Goal: Task Accomplishment & Management: Complete application form

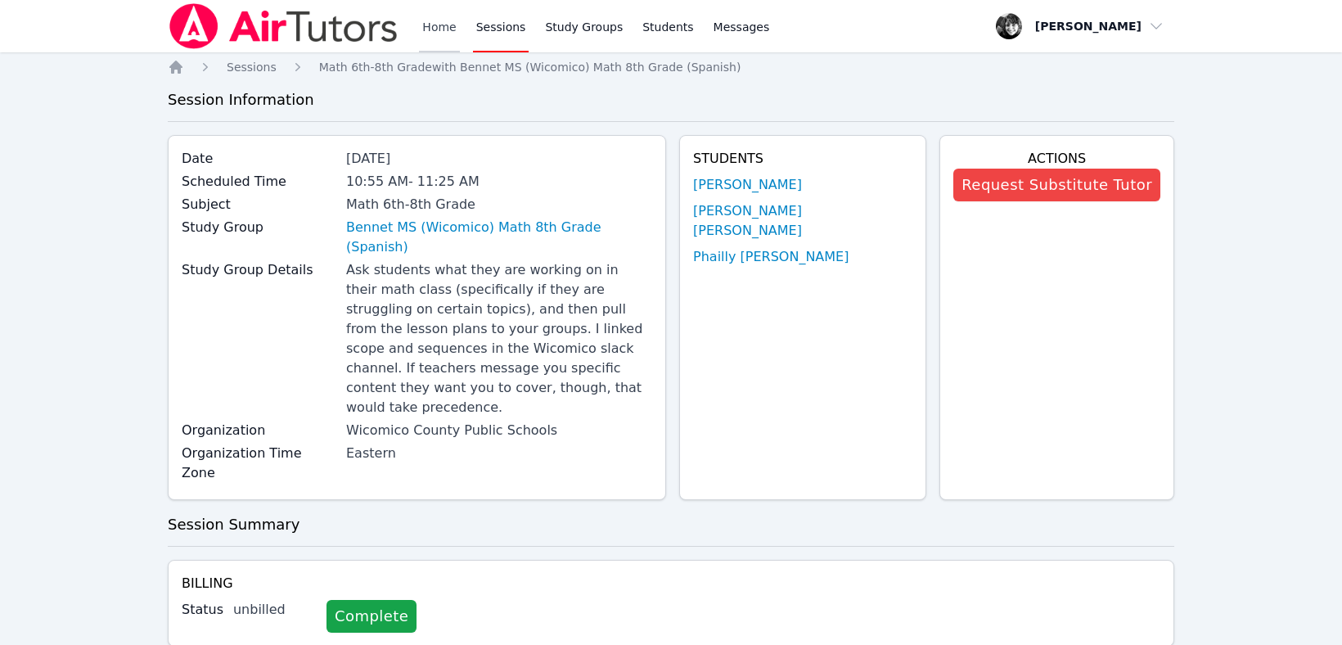
click at [439, 20] on link "Home" at bounding box center [439, 26] width 40 height 52
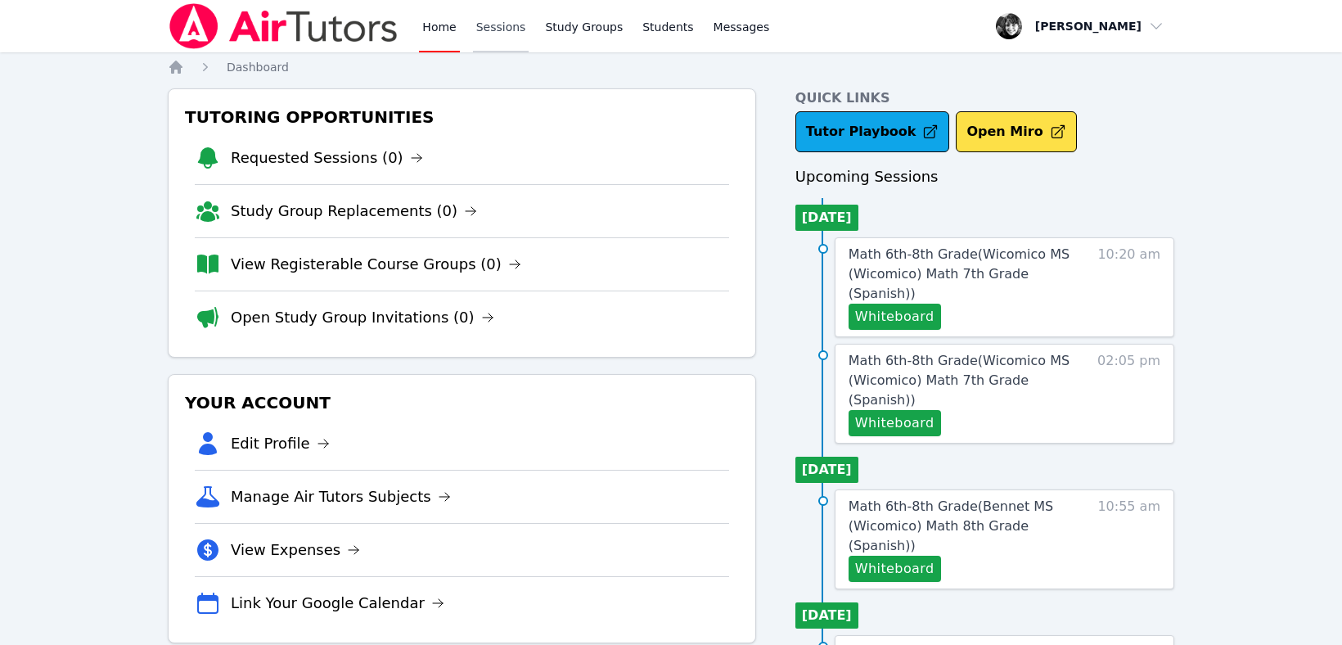
click at [492, 31] on link "Sessions" at bounding box center [501, 26] width 56 height 52
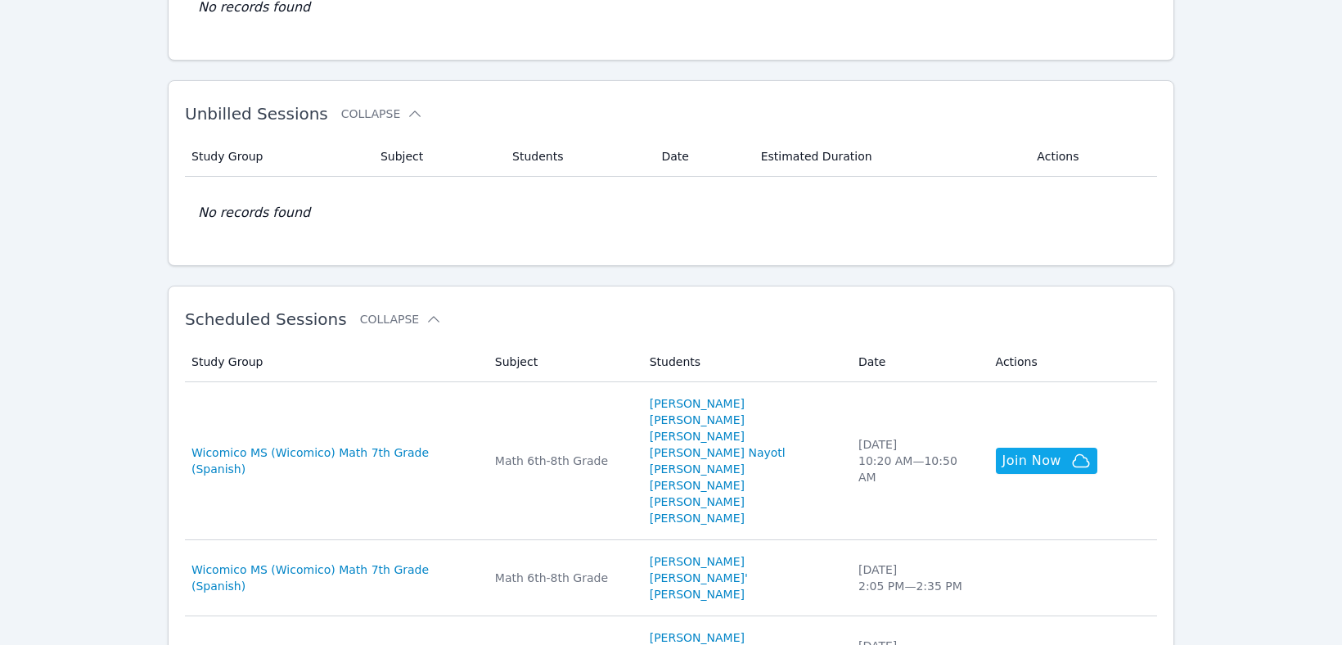
scroll to position [258, 0]
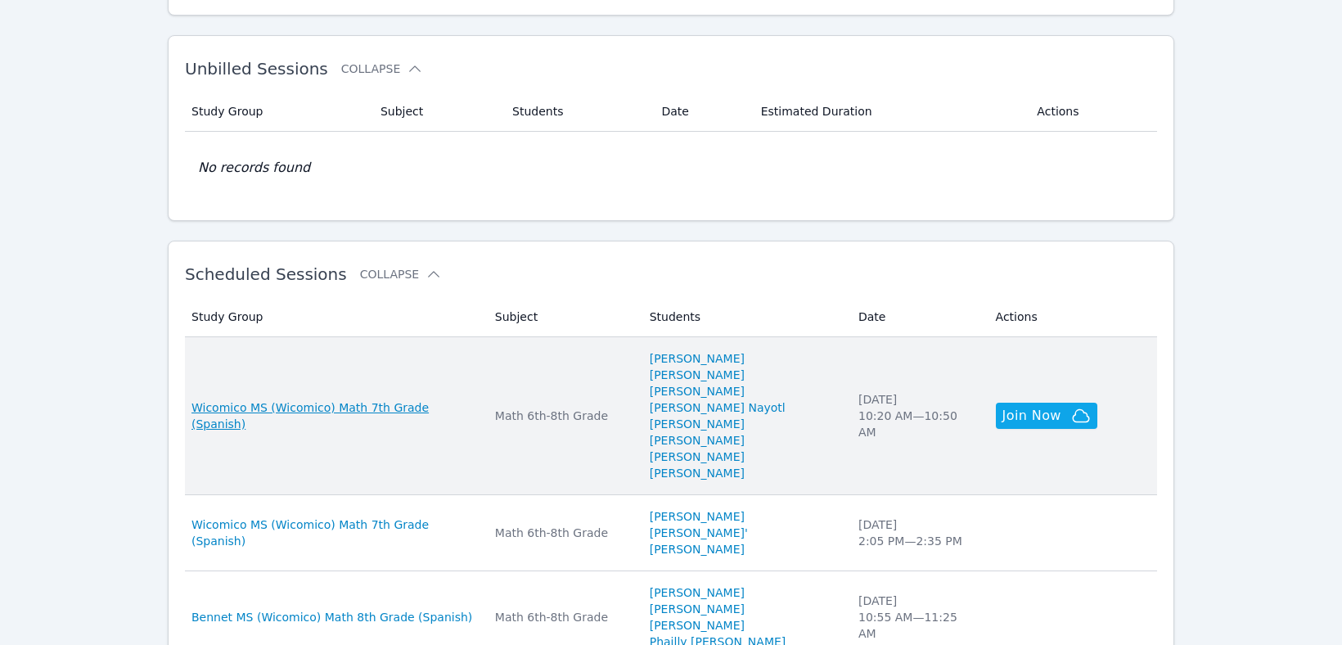
click at [422, 401] on span "Wicomico MS (Wicomico) Math 7th Grade (Spanish)" at bounding box center [333, 415] width 284 height 33
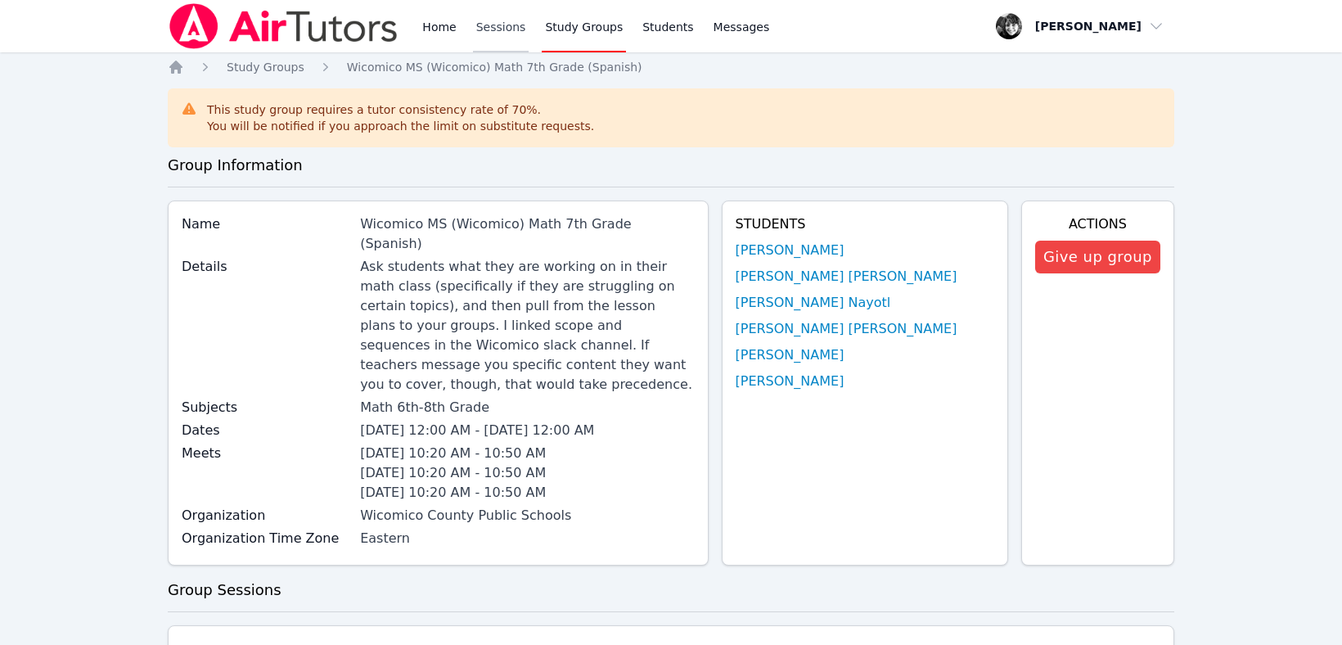
click at [510, 31] on link "Sessions" at bounding box center [501, 26] width 56 height 52
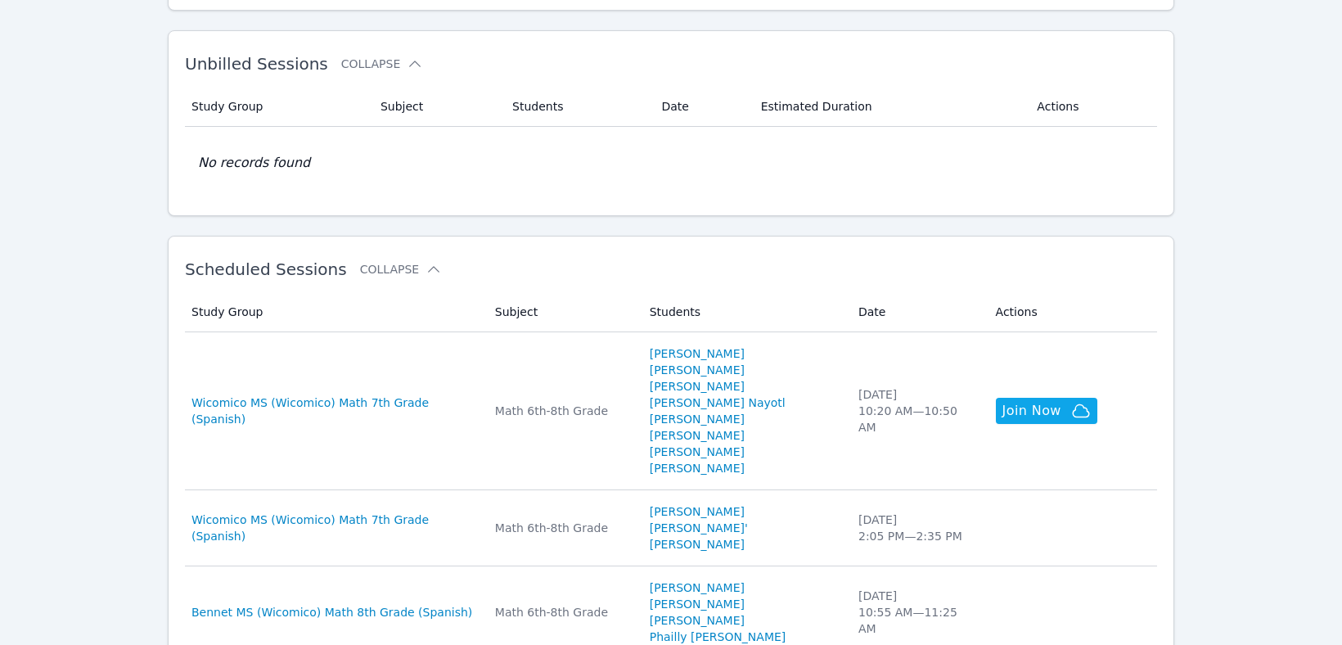
scroll to position [268, 0]
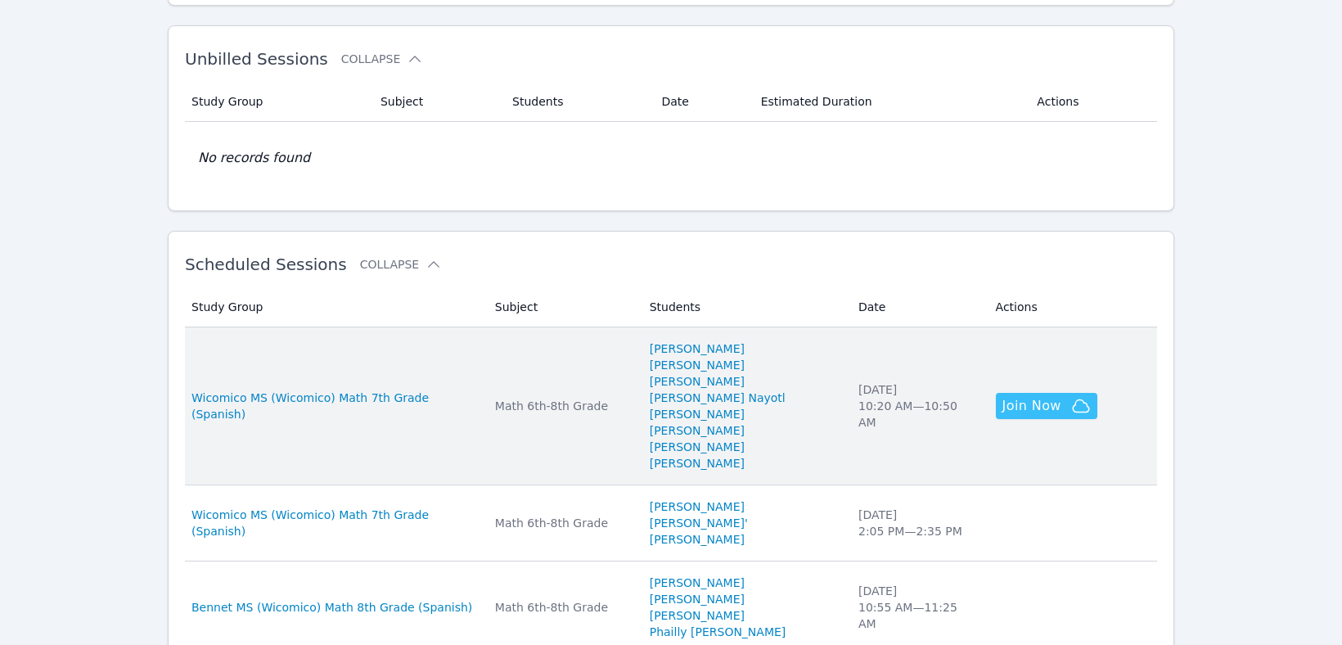
click at [1002, 396] on span "Join Now" at bounding box center [1031, 406] width 59 height 20
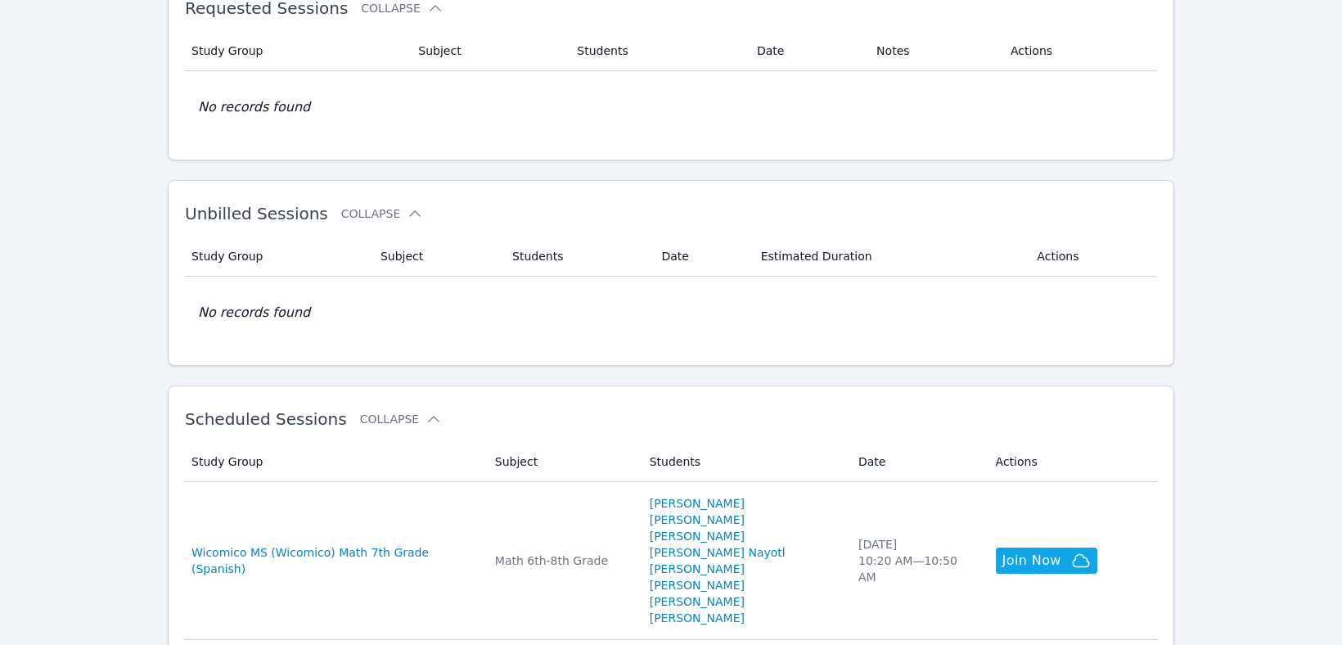
scroll to position [0, 0]
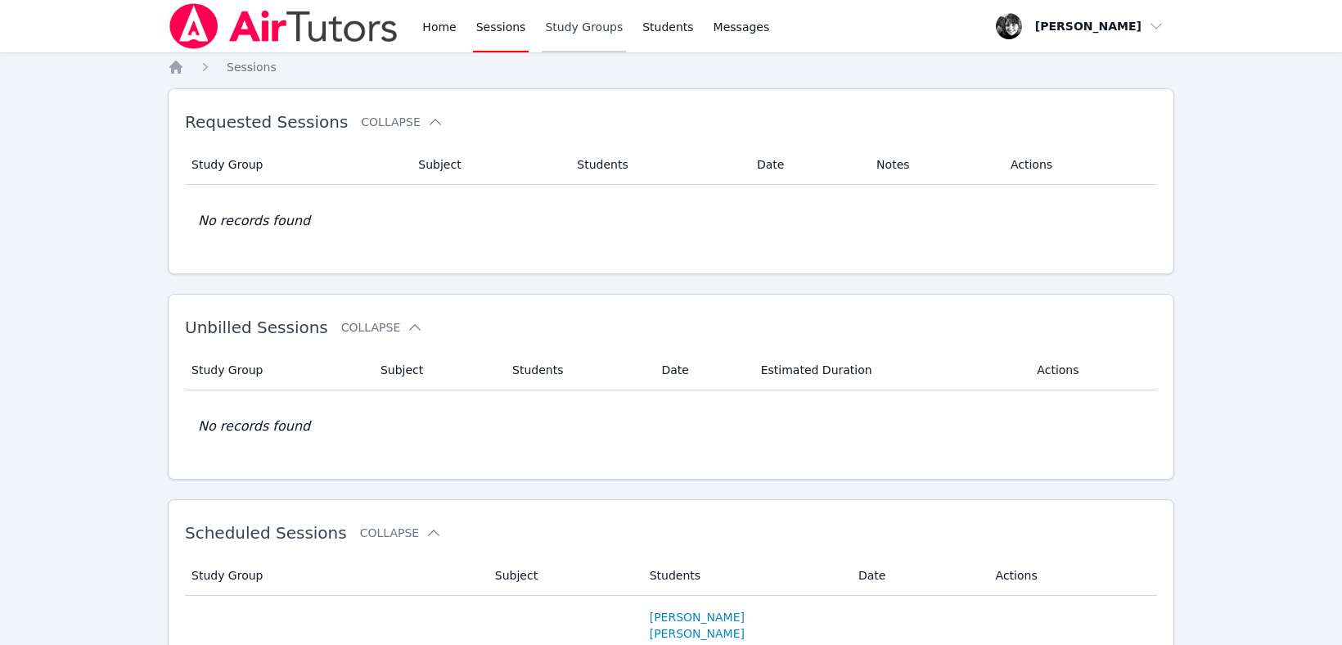
click at [598, 31] on link "Study Groups" at bounding box center [584, 26] width 84 height 52
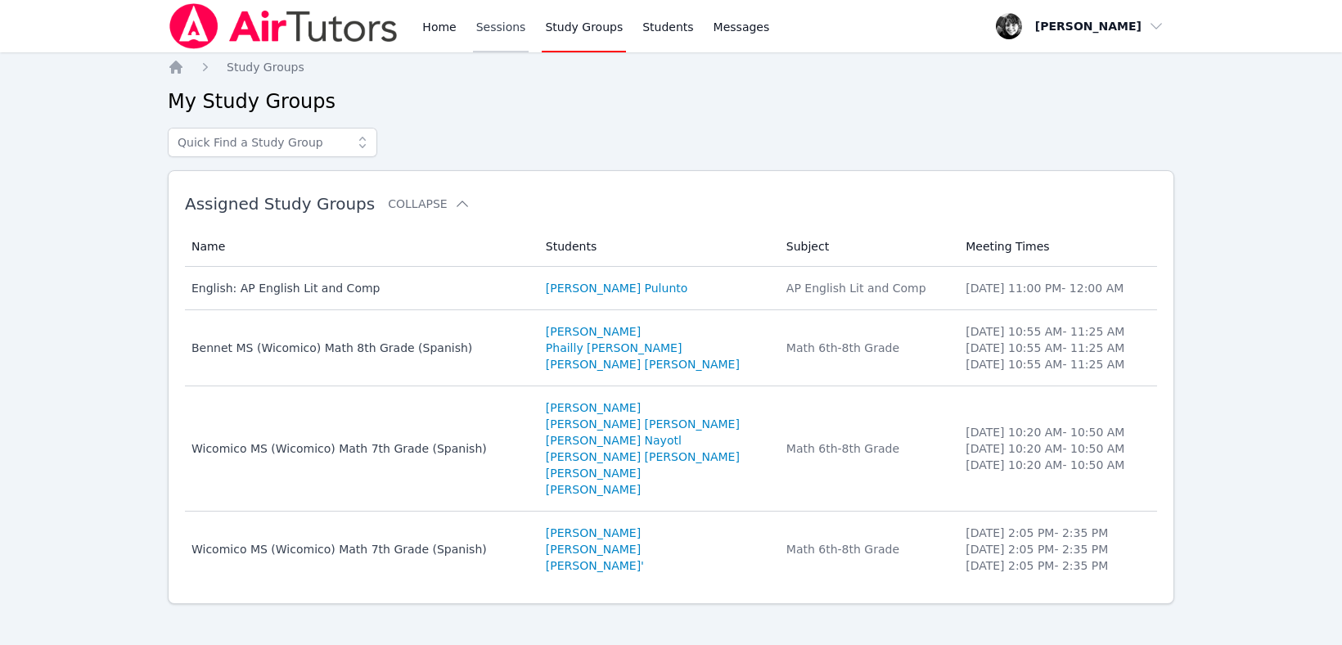
click at [480, 26] on link "Sessions" at bounding box center [501, 26] width 56 height 52
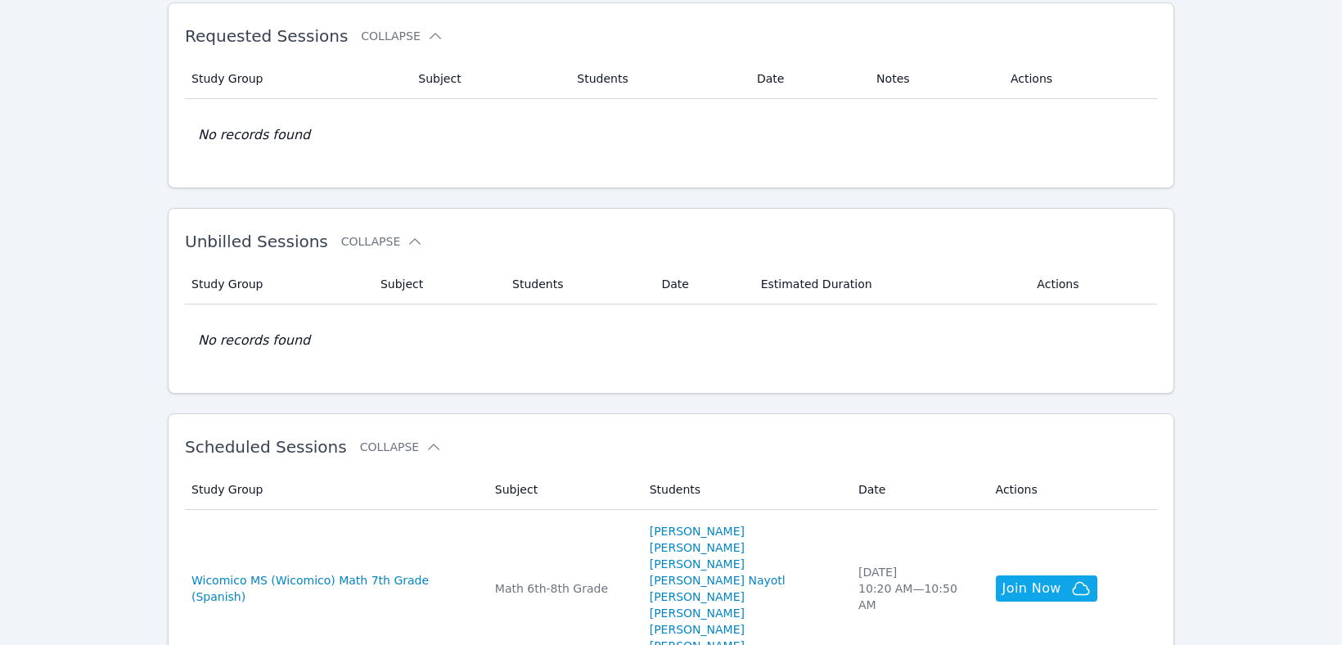
scroll to position [126, 0]
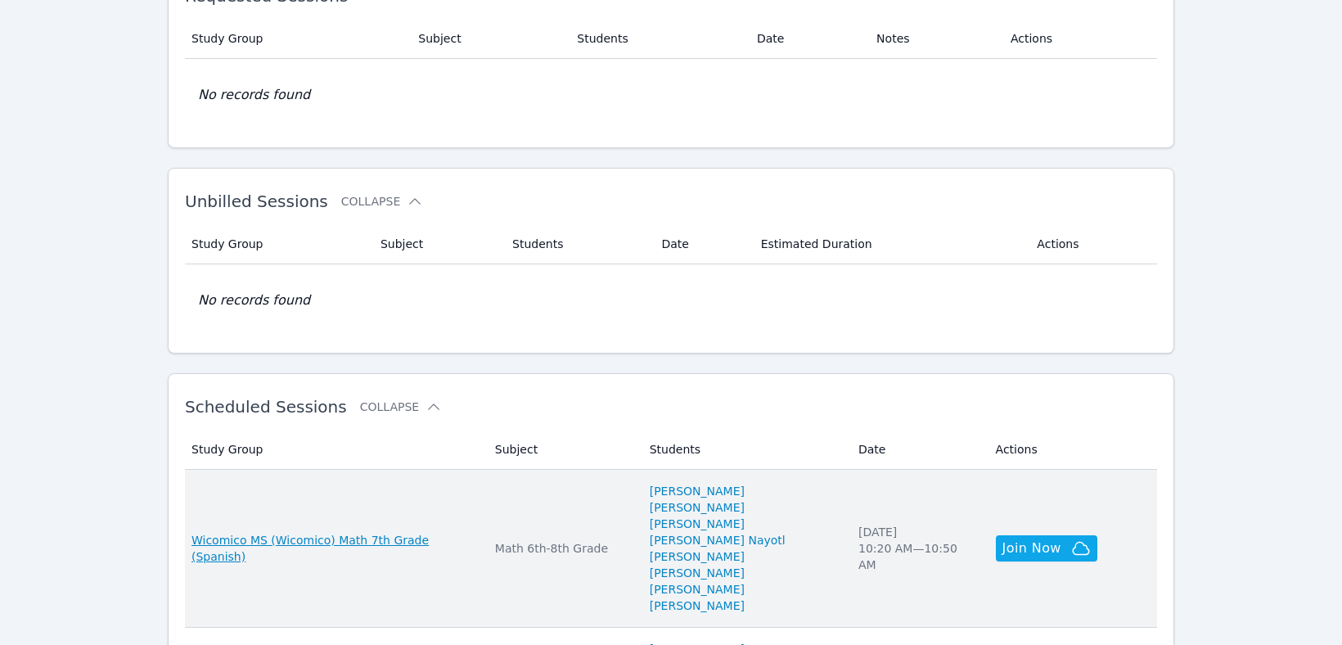
click at [291, 534] on span "Wicomico MS (Wicomico) Math 7th Grade (Spanish)" at bounding box center [333, 548] width 284 height 33
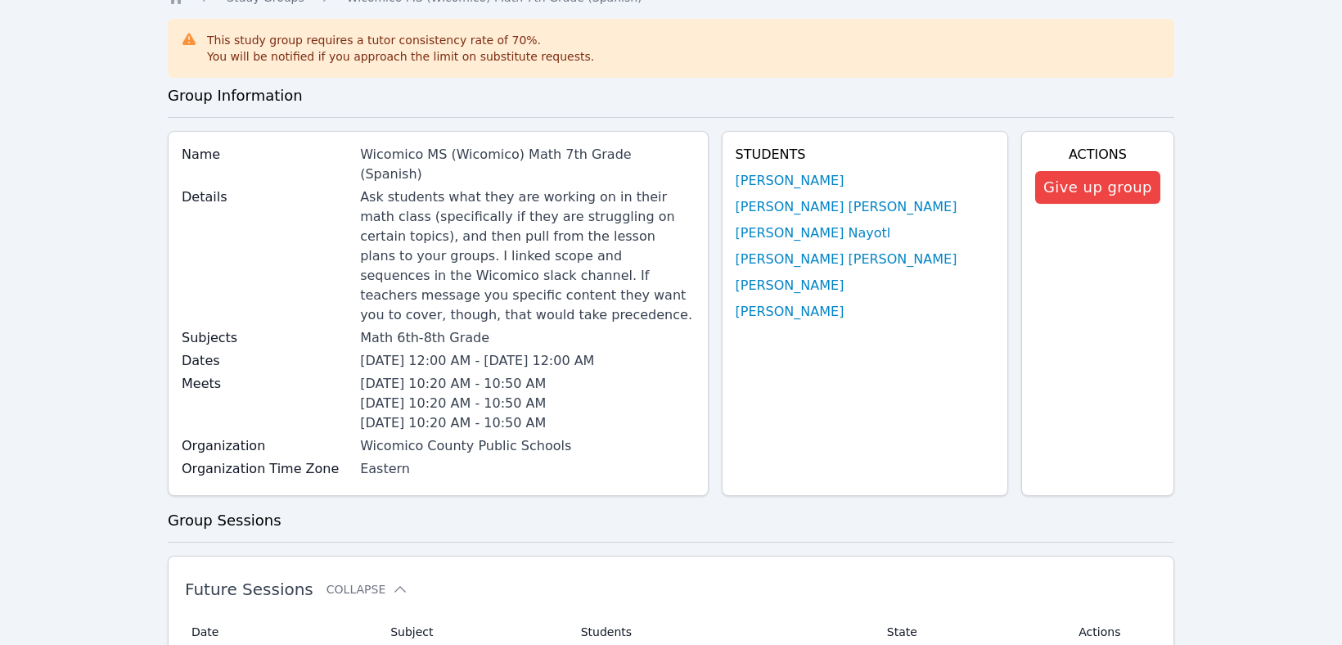
scroll to position [82, 0]
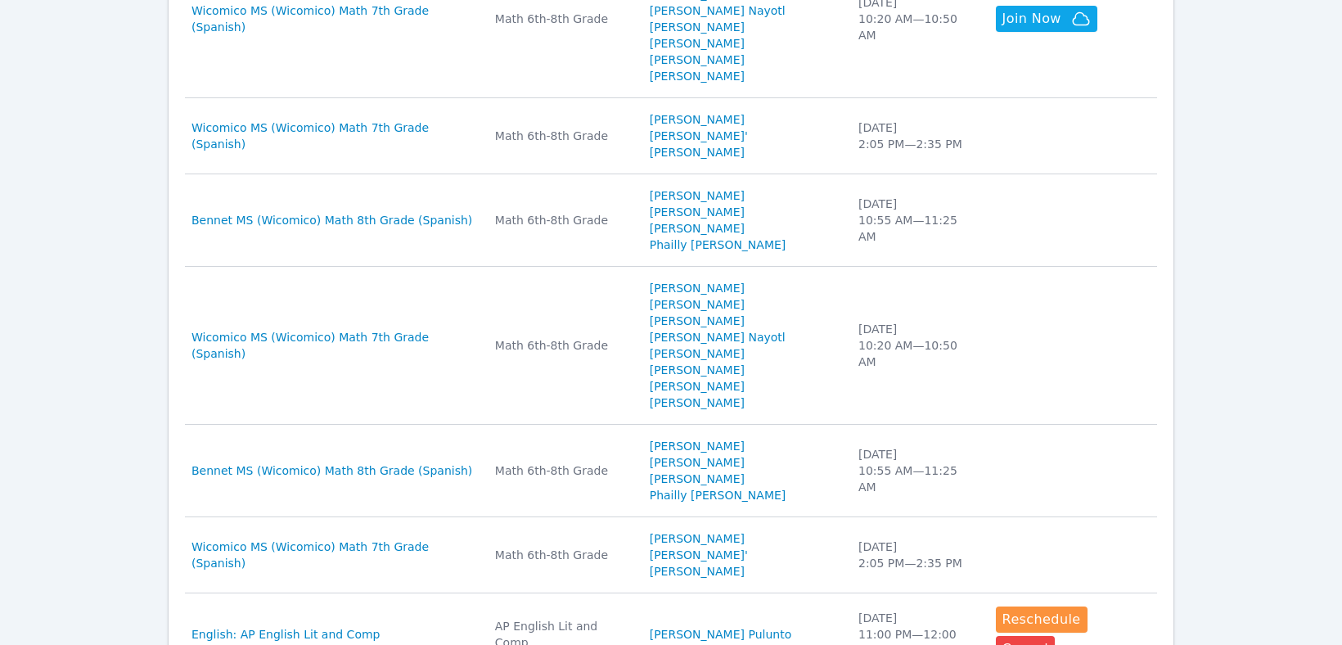
scroll to position [667, 0]
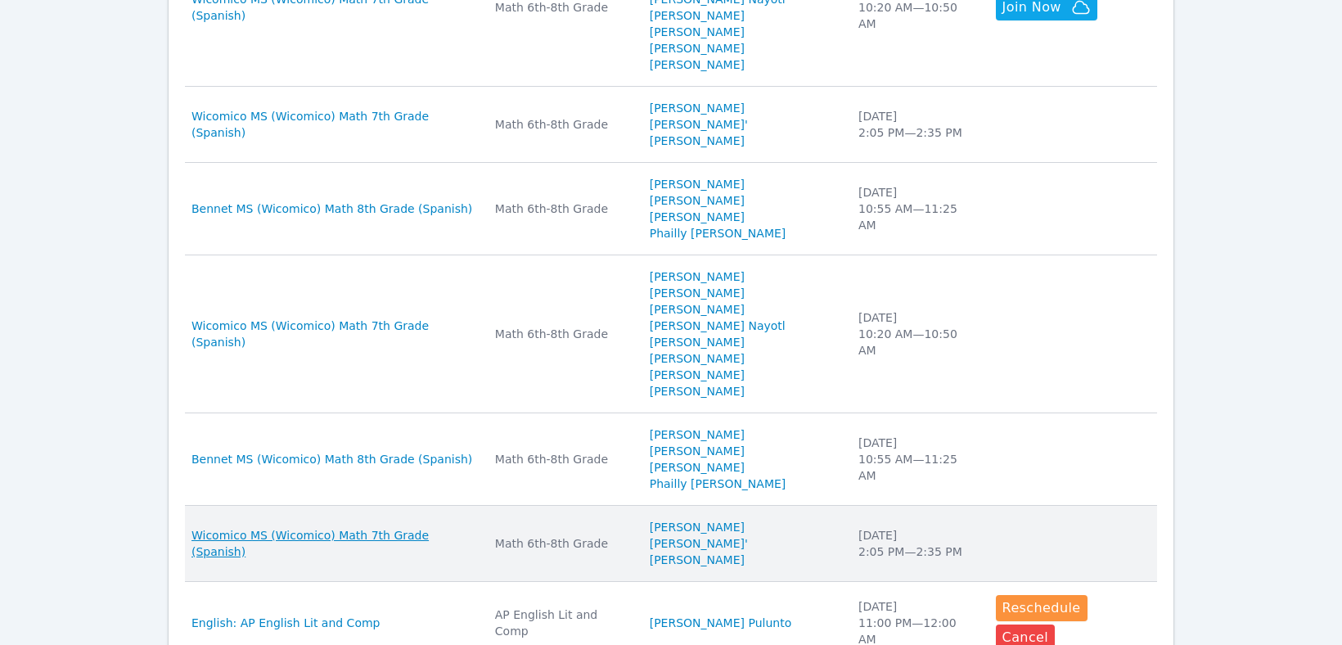
click at [263, 527] on span "Wicomico MS (Wicomico) Math 7th Grade (Spanish)" at bounding box center [333, 543] width 284 height 33
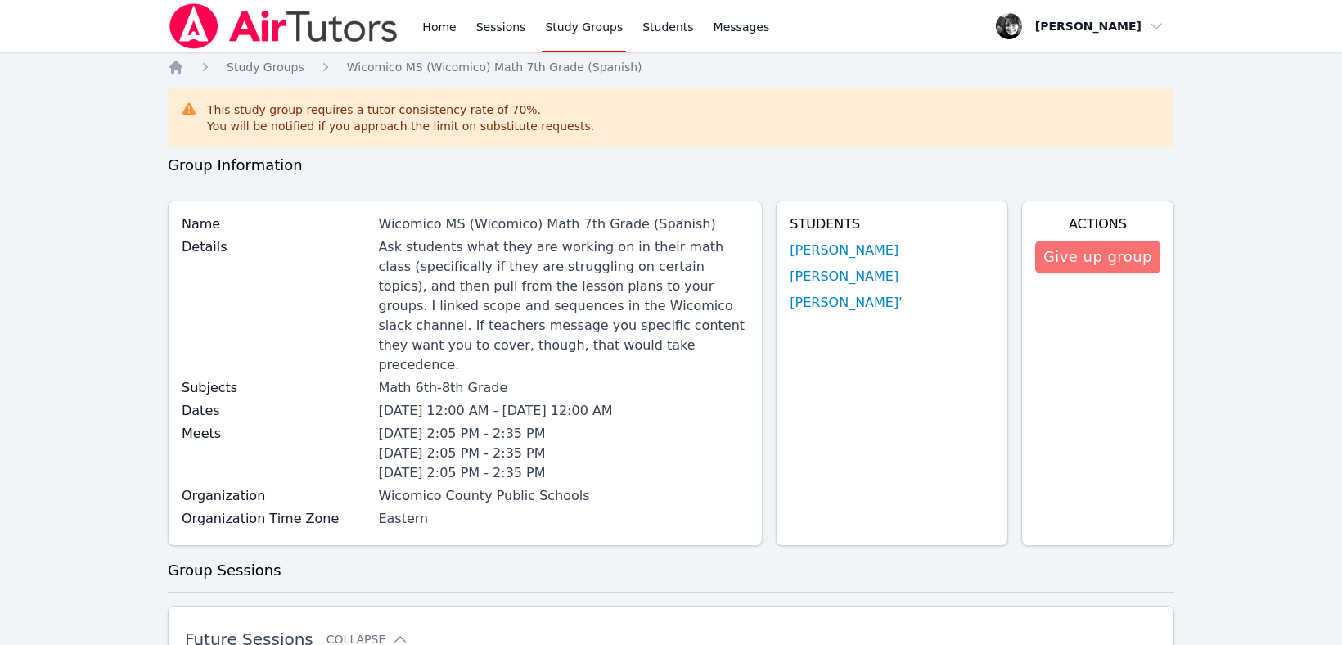
click at [1135, 255] on button "Give up group" at bounding box center [1097, 257] width 125 height 33
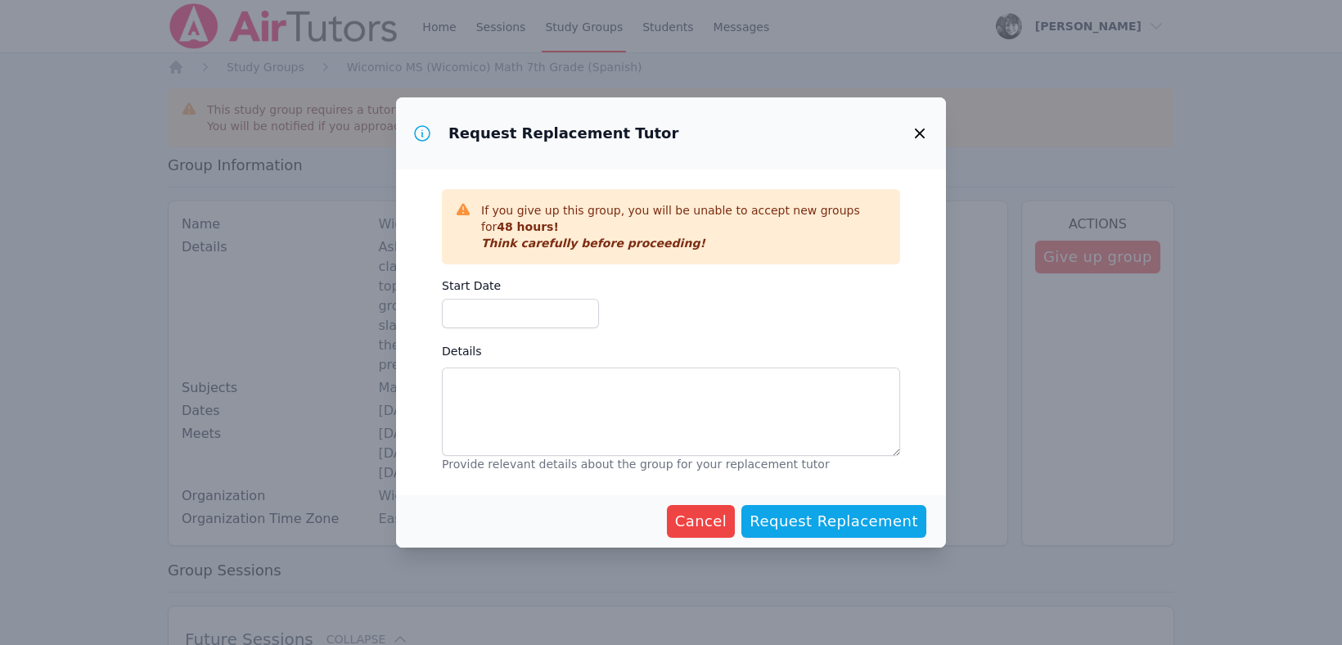
click at [917, 138] on icon "button" at bounding box center [920, 133] width 10 height 10
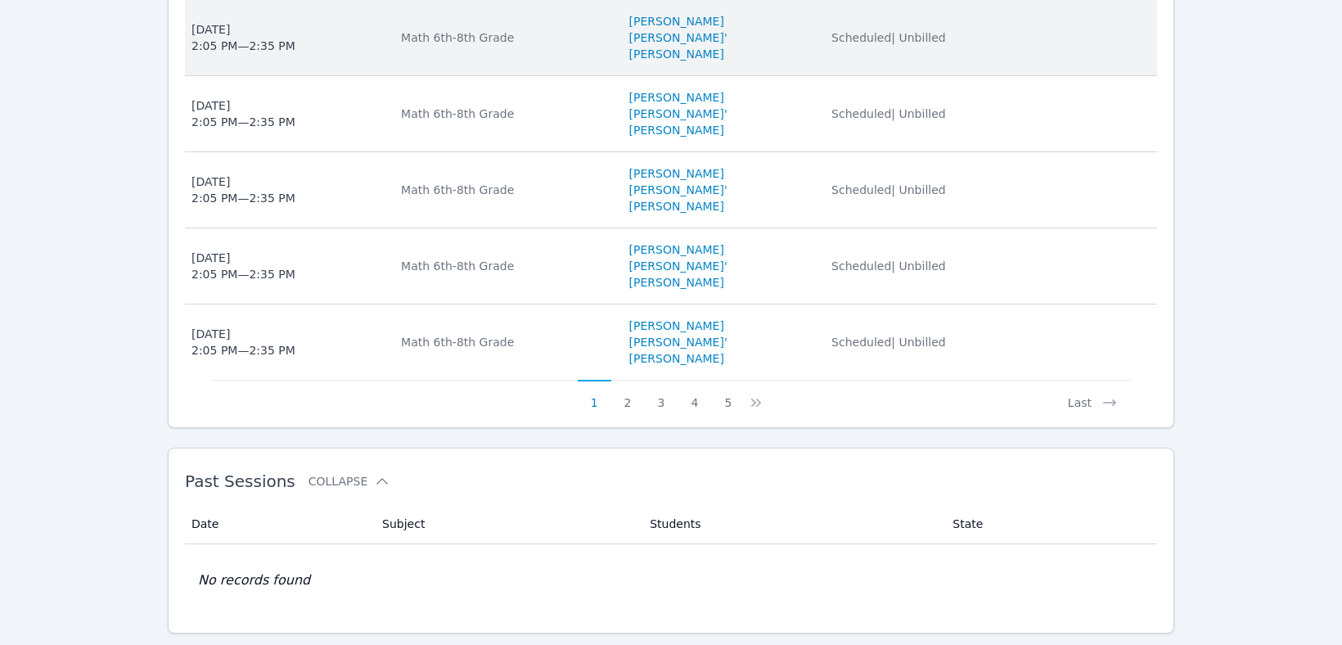
scroll to position [1100, 0]
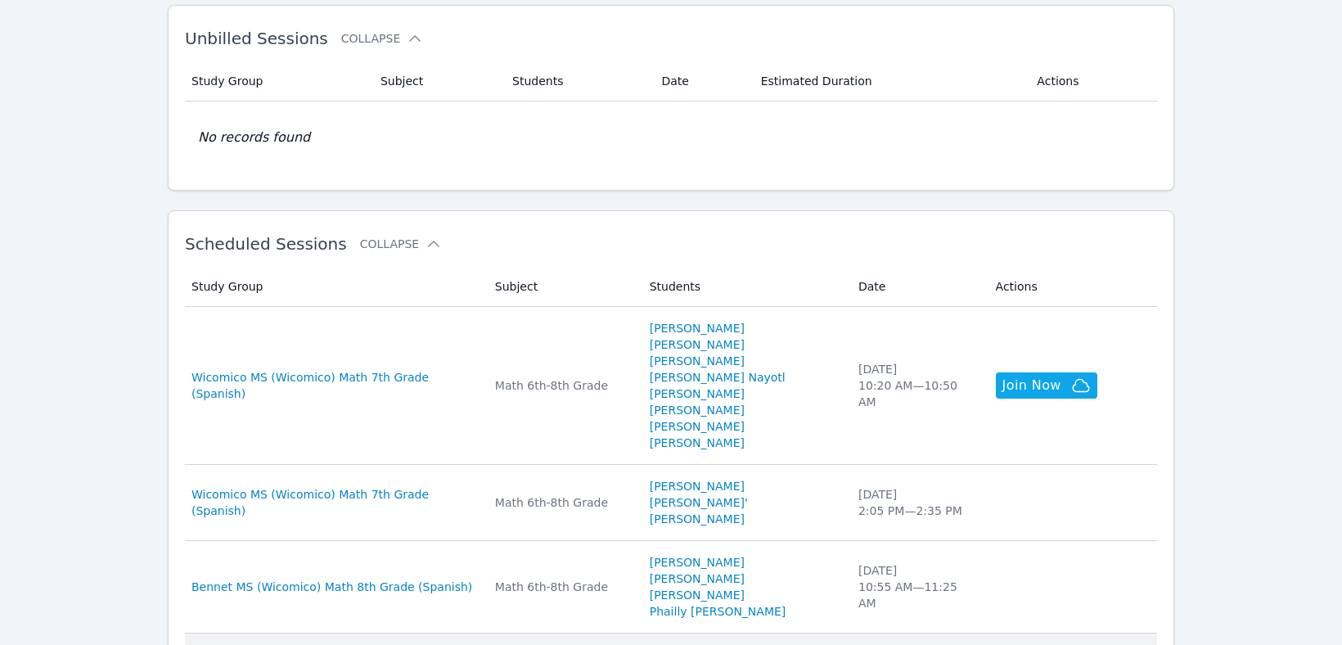
scroll to position [178, 0]
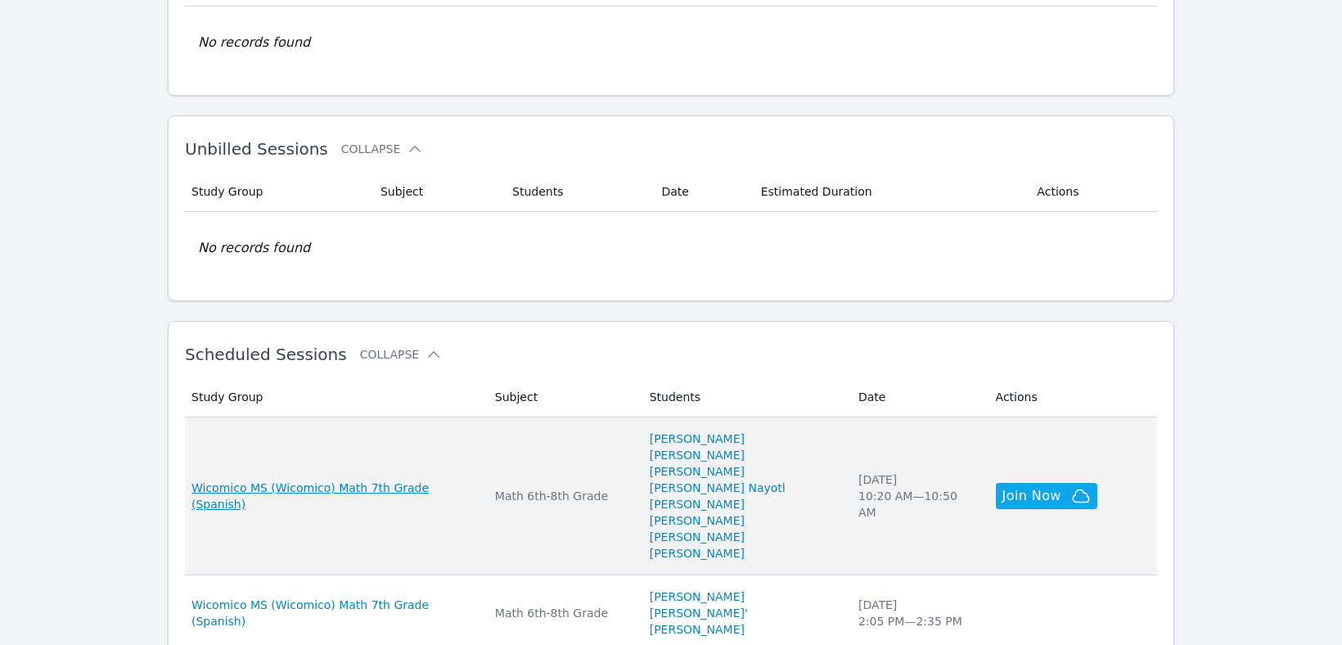
click at [358, 483] on span "Wicomico MS (Wicomico) Math 7th Grade (Spanish)" at bounding box center [333, 495] width 284 height 33
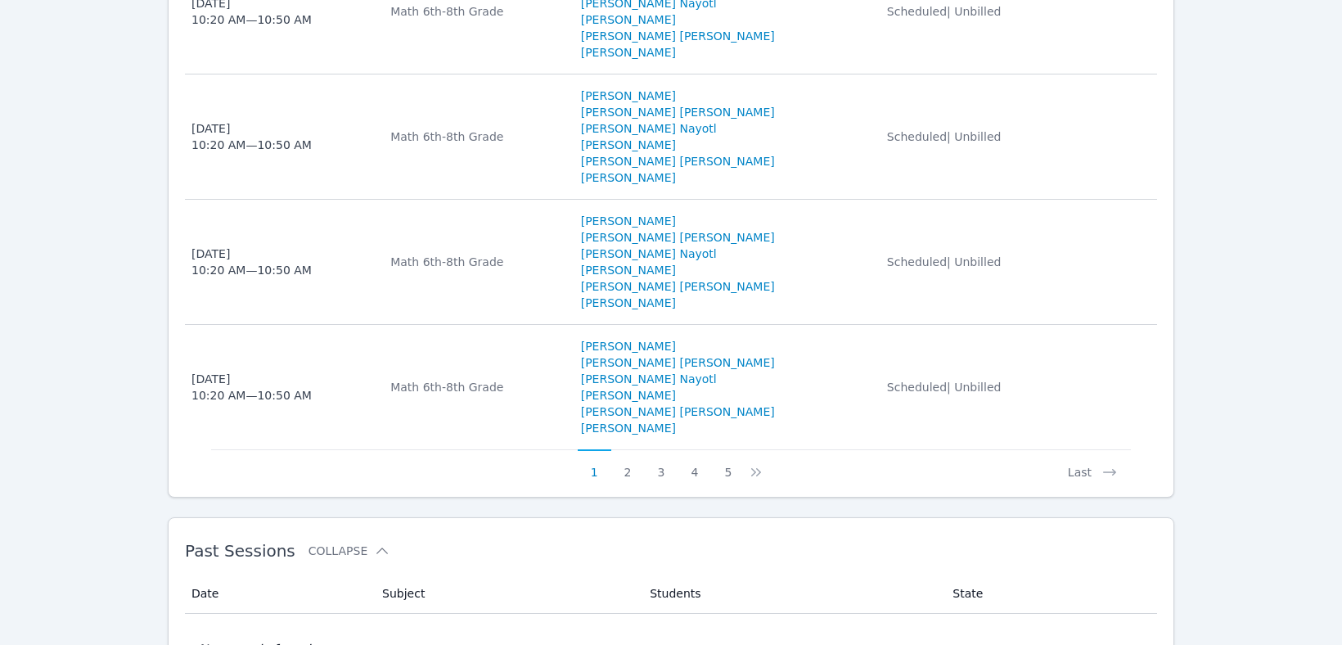
scroll to position [1590, 0]
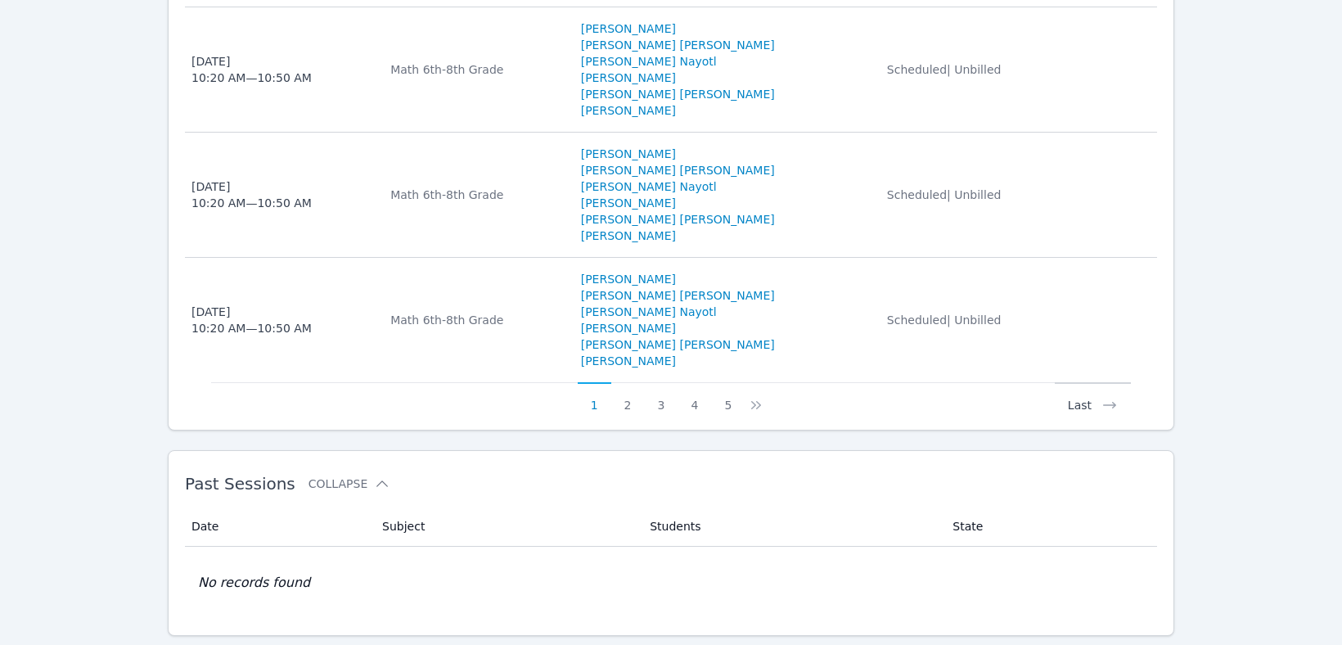
click at [1086, 382] on button "Last" at bounding box center [1092, 397] width 76 height 31
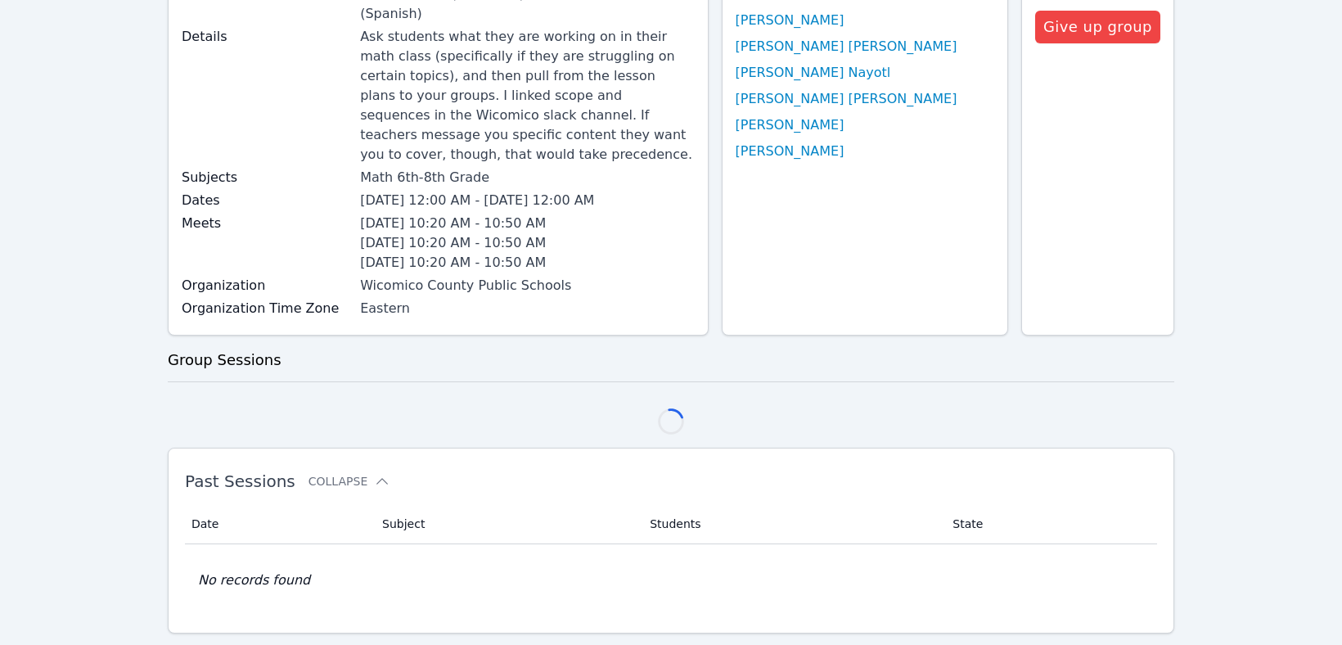
scroll to position [591, 0]
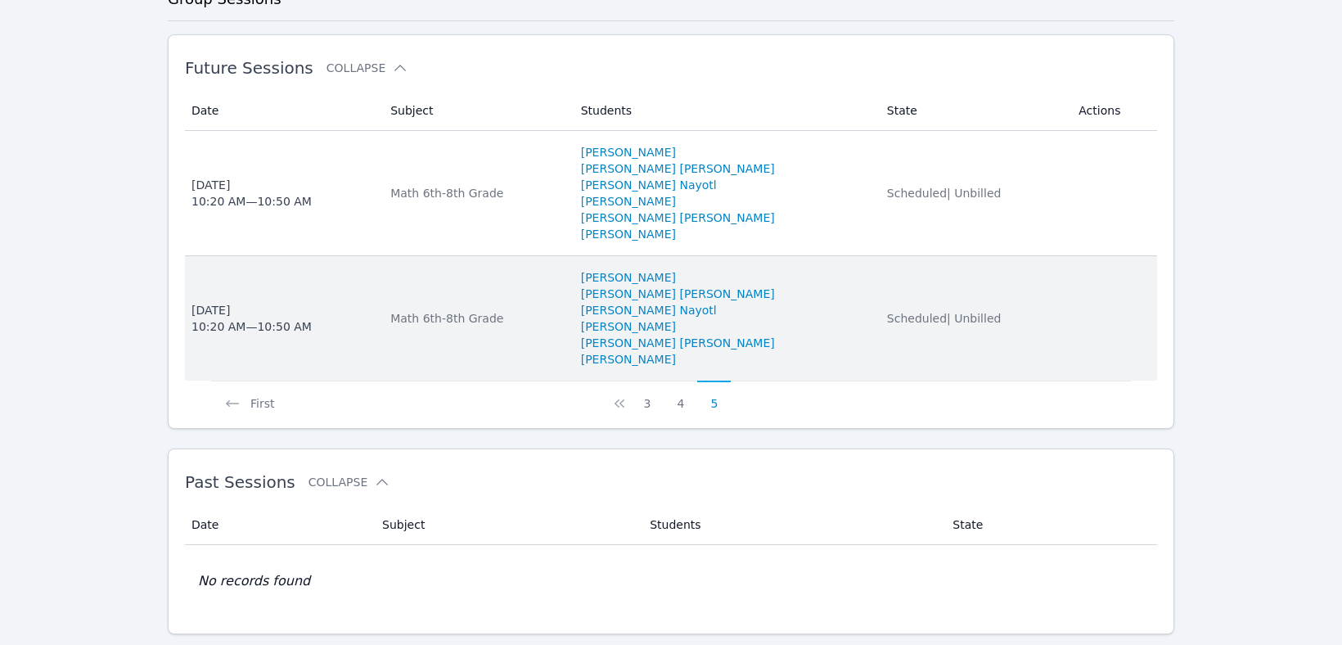
click at [240, 302] on div "[DATE] 10:20 AM — 10:50 AM" at bounding box center [251, 318] width 120 height 33
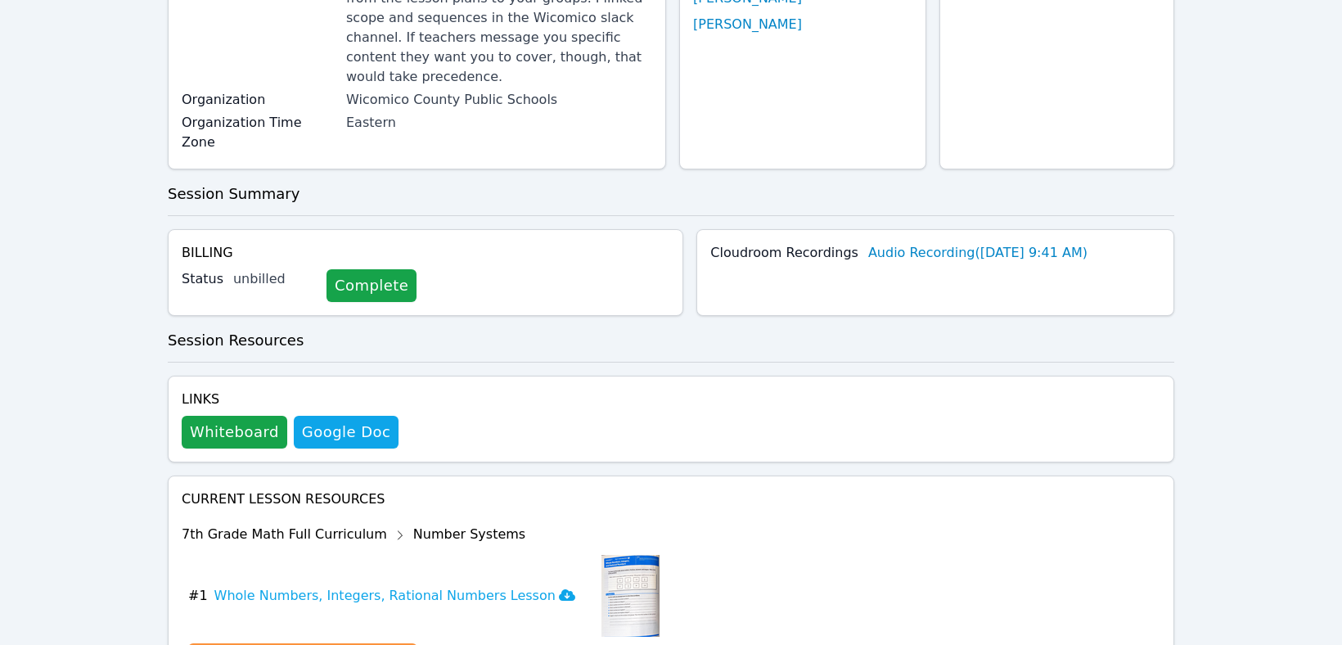
scroll to position [356, 0]
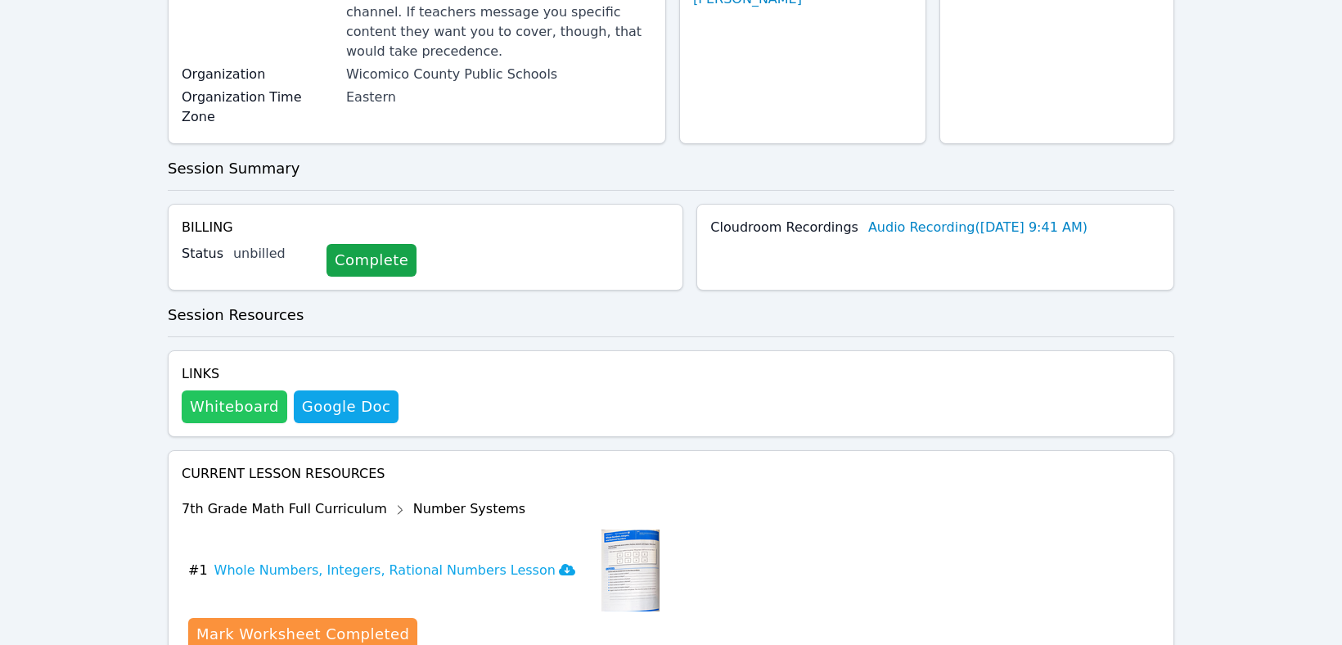
click at [225, 390] on button "Whiteboard" at bounding box center [235, 406] width 106 height 33
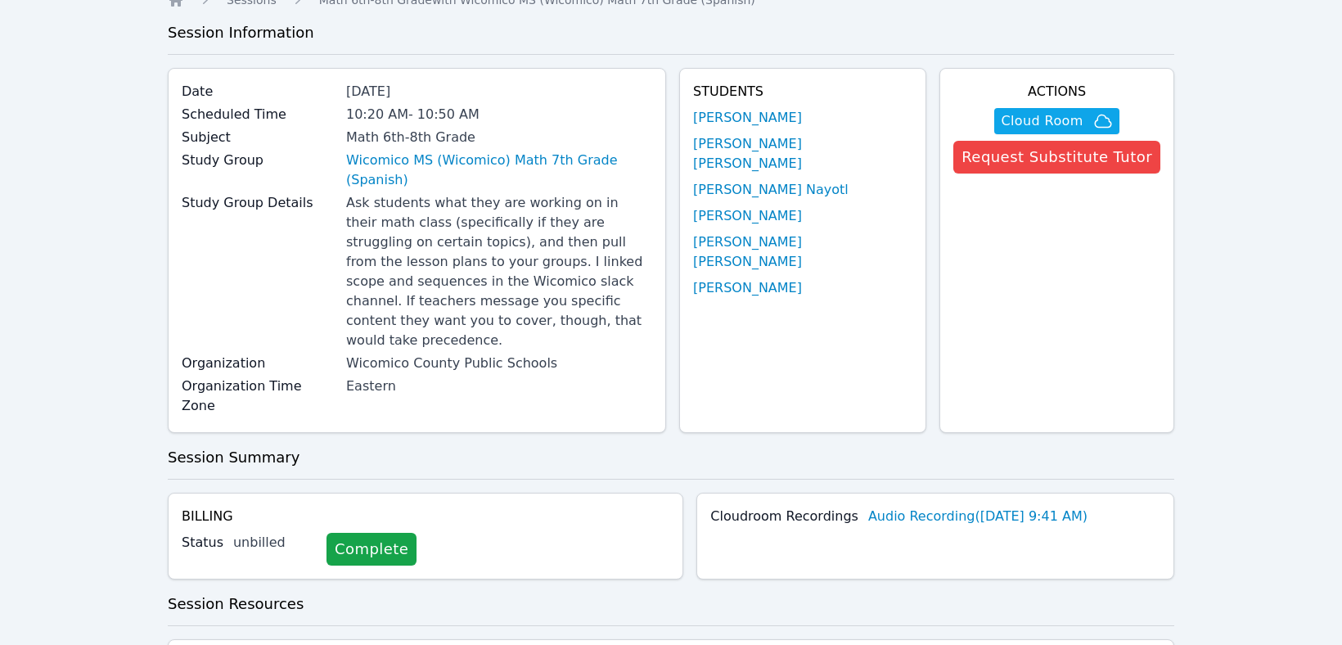
scroll to position [70, 0]
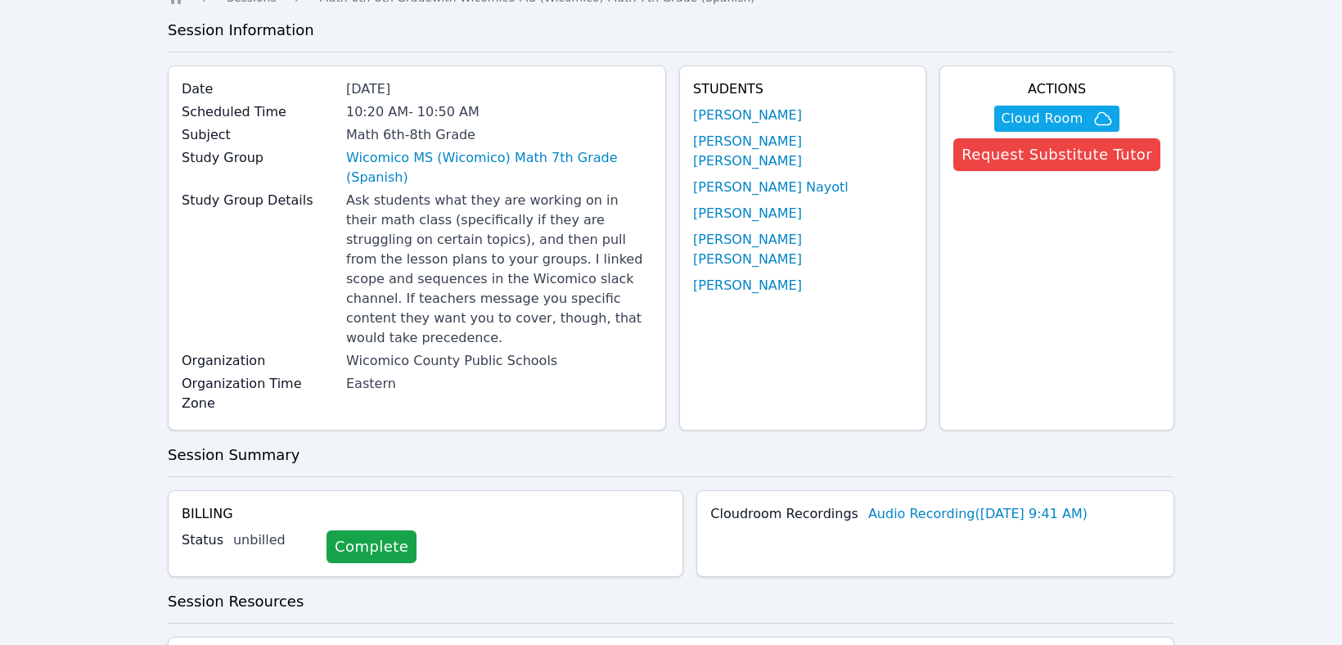
click at [1240, 276] on div "Home Sessions Study Groups Students Messages Open user menu [PERSON_NAME] Open …" at bounding box center [671, 505] width 1342 height 1151
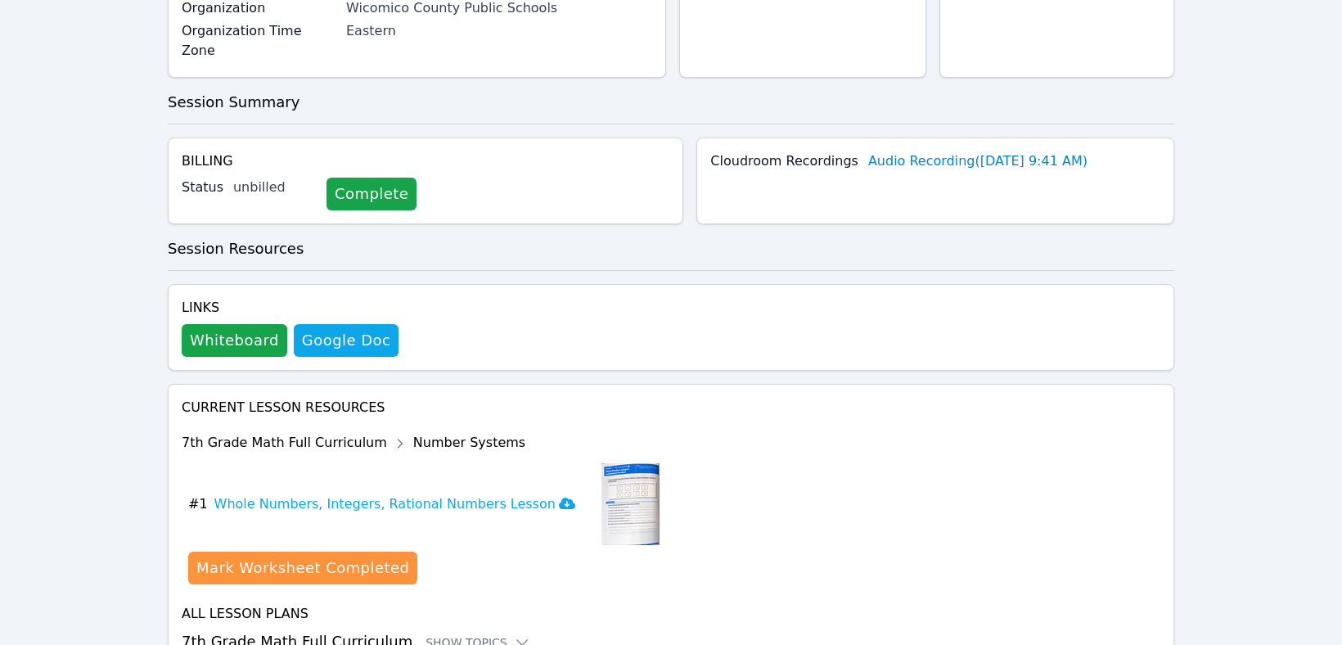
scroll to position [425, 0]
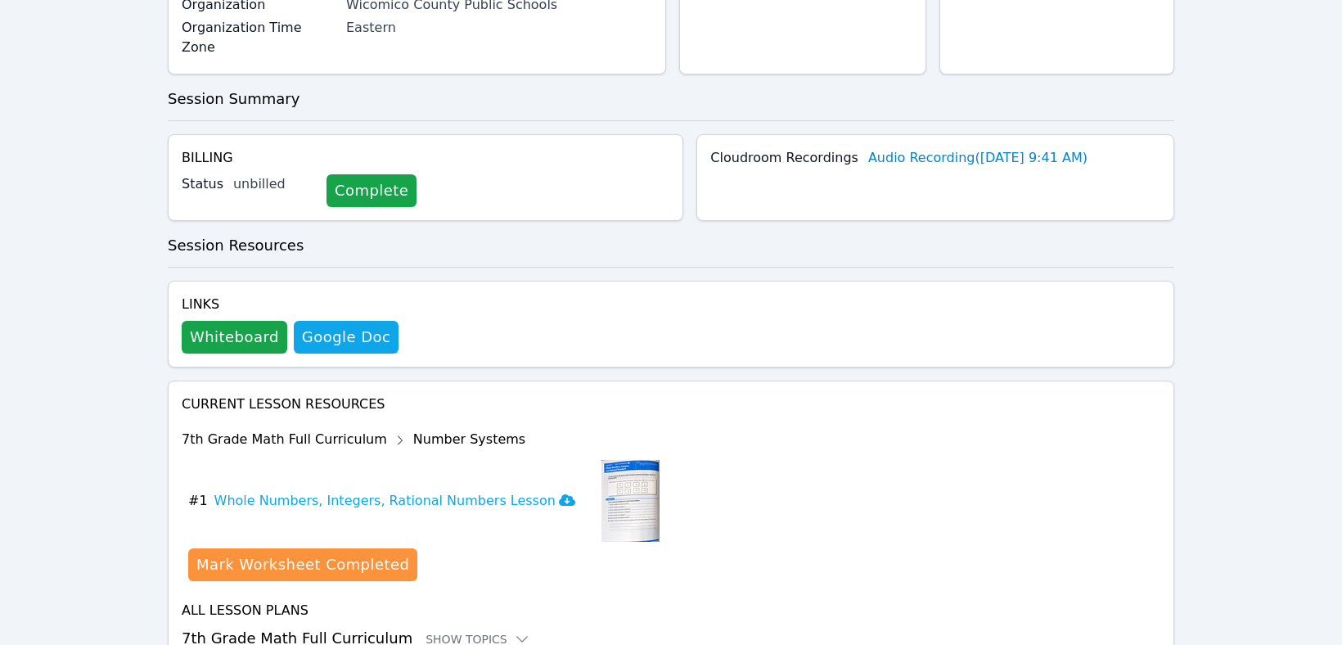
click at [1250, 335] on div "Home Sessions Study Groups Students Messages Open user menu [PERSON_NAME] Open …" at bounding box center [671, 150] width 1342 height 1151
click at [65, 233] on div "Home Sessions Study Groups Students Messages Open user menu [PERSON_NAME] Open …" at bounding box center [671, 150] width 1342 height 1151
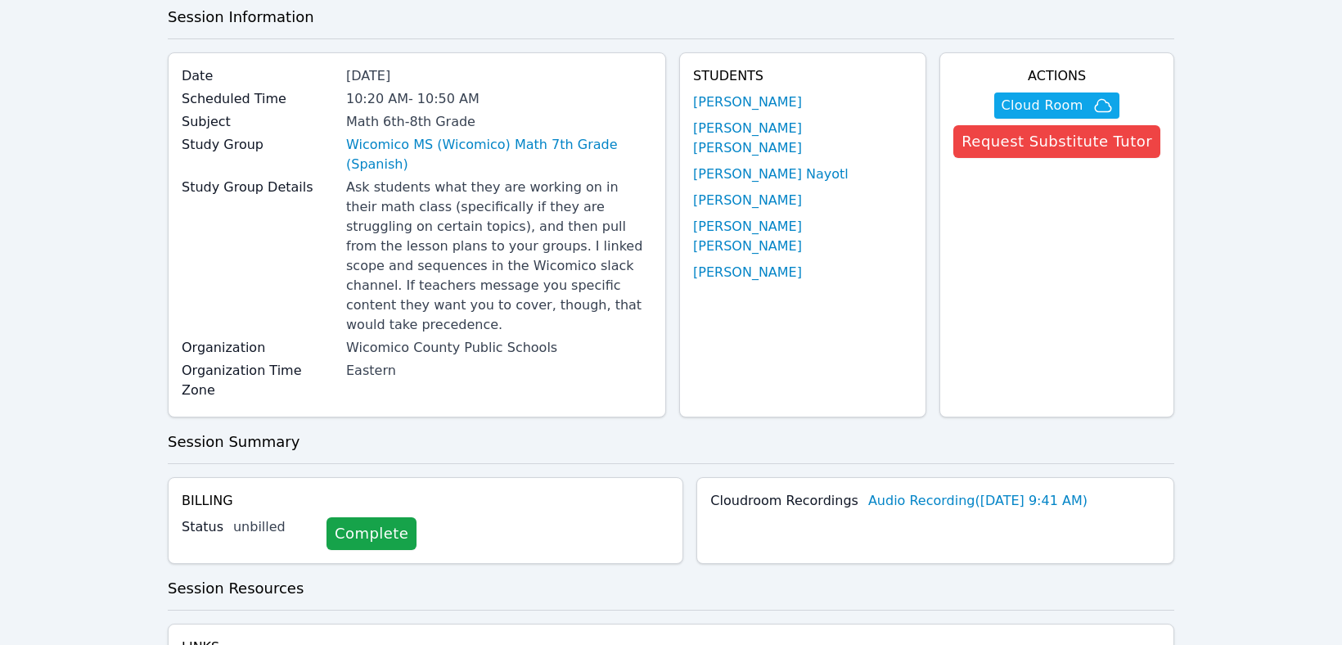
scroll to position [61, 0]
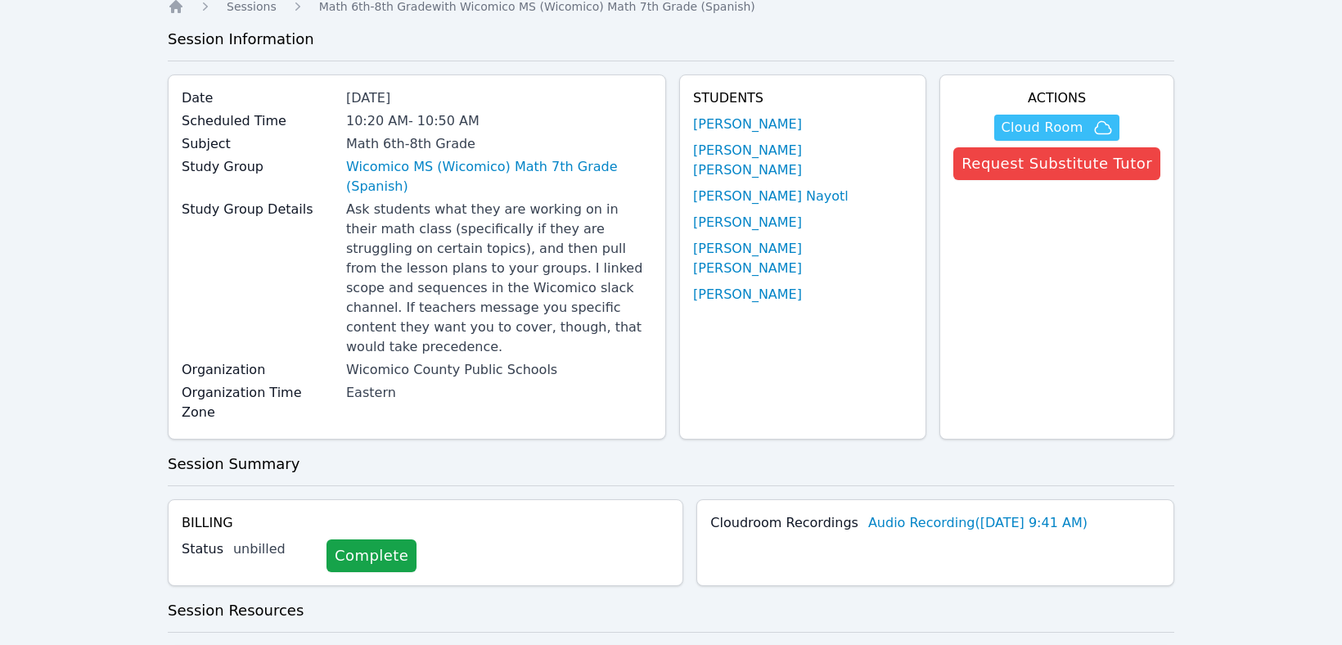
click at [1033, 128] on span "Cloud Room" at bounding box center [1041, 128] width 82 height 20
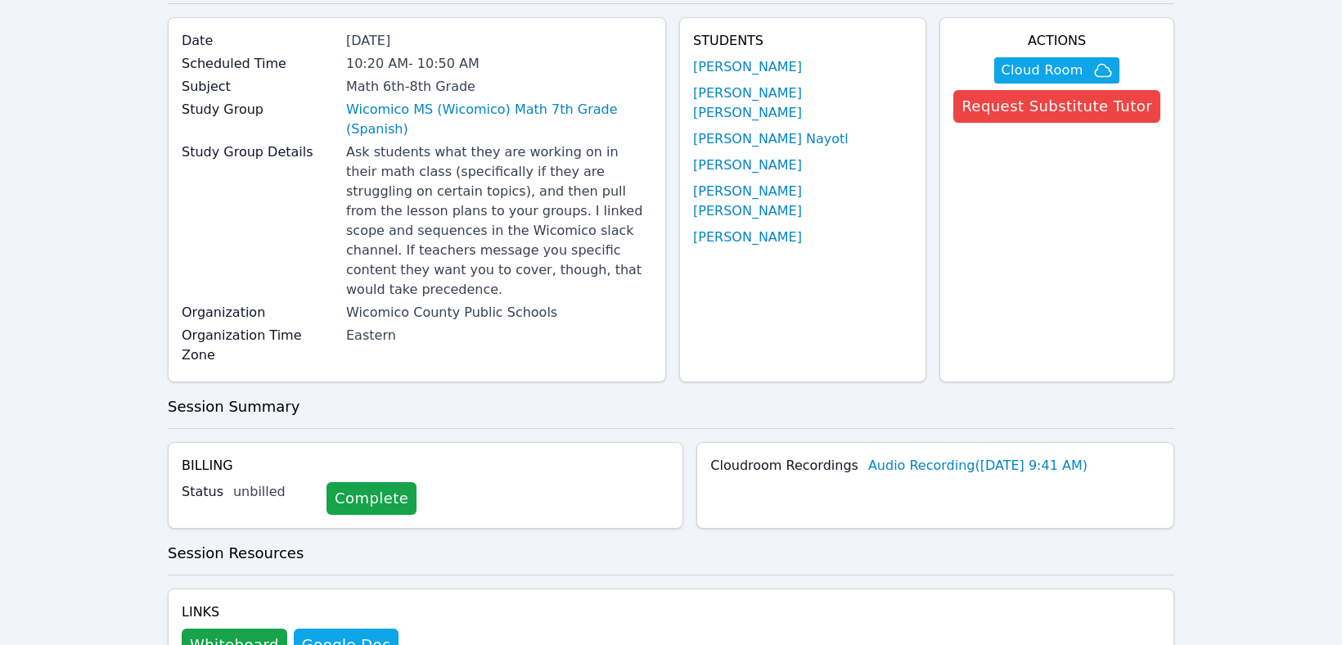
scroll to position [98, 0]
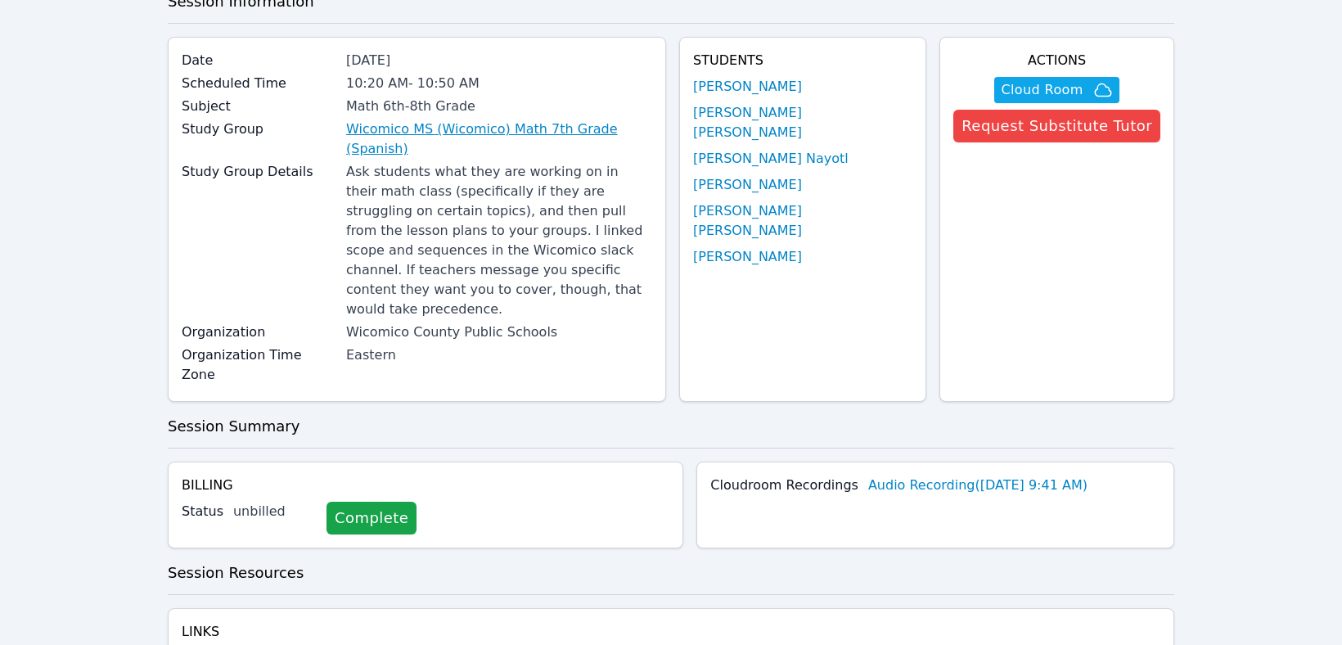
click at [399, 123] on link "Wicomico MS (Wicomico) Math 7th Grade (Spanish)" at bounding box center [499, 138] width 306 height 39
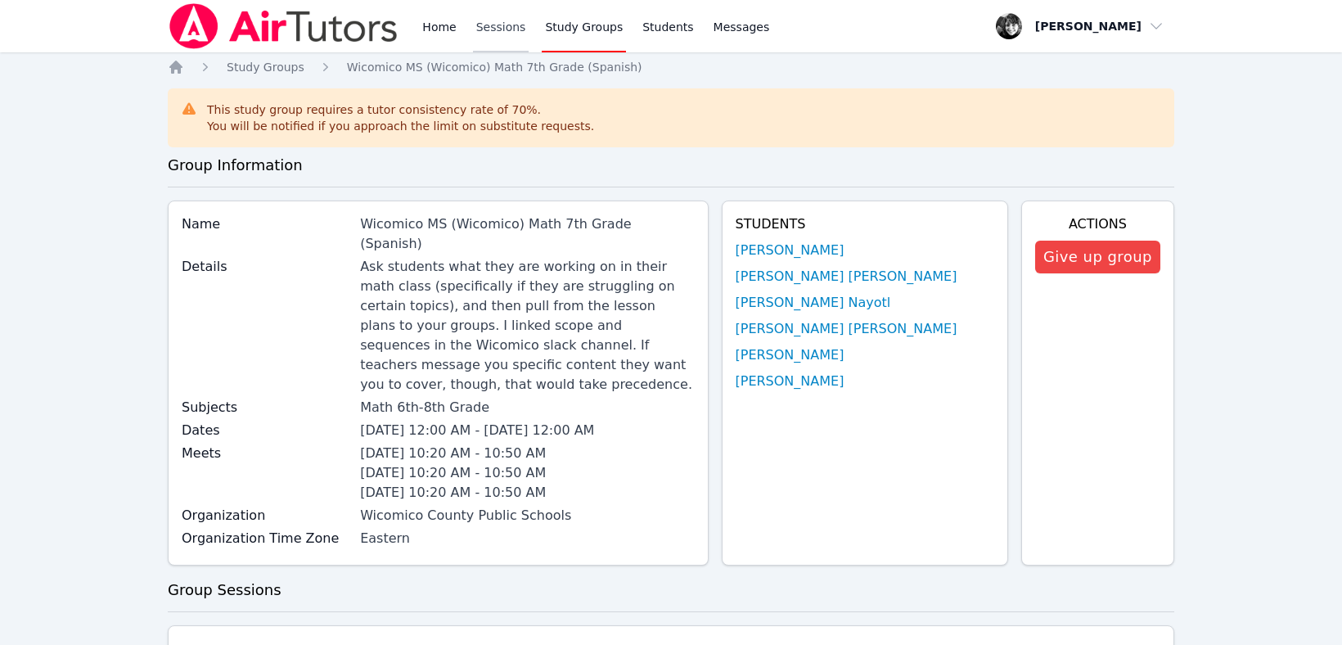
click at [499, 24] on link "Sessions" at bounding box center [501, 26] width 56 height 52
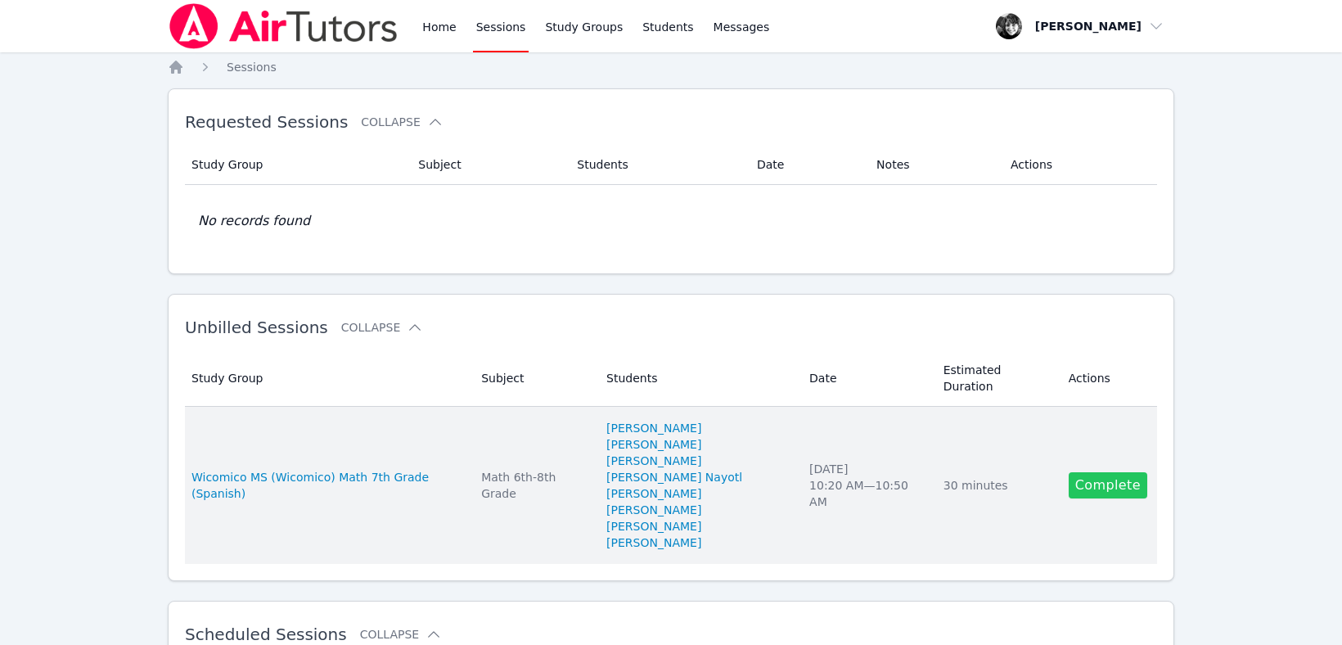
click at [1131, 472] on link "Complete" at bounding box center [1107, 485] width 79 height 26
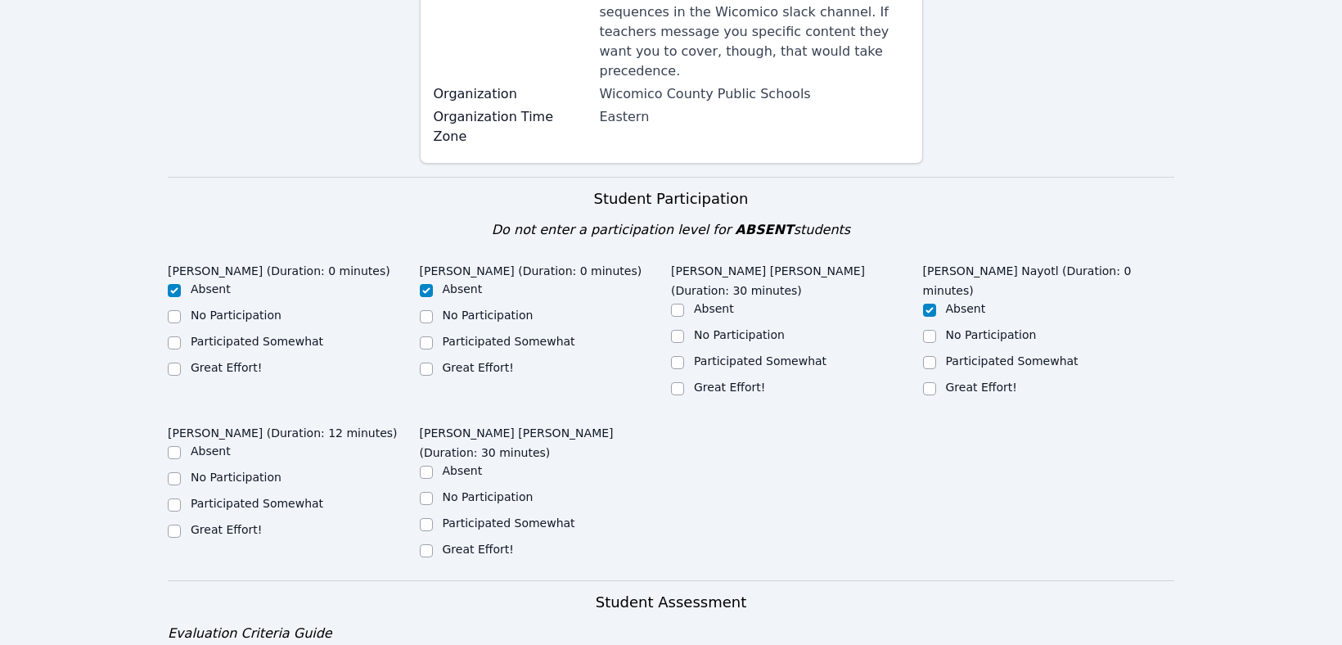
scroll to position [373, 0]
click at [677, 381] on input "Great Effort!" at bounding box center [677, 387] width 13 height 13
checkbox input "true"
click at [427, 543] on input "Great Effort!" at bounding box center [426, 549] width 13 height 13
checkbox input "true"
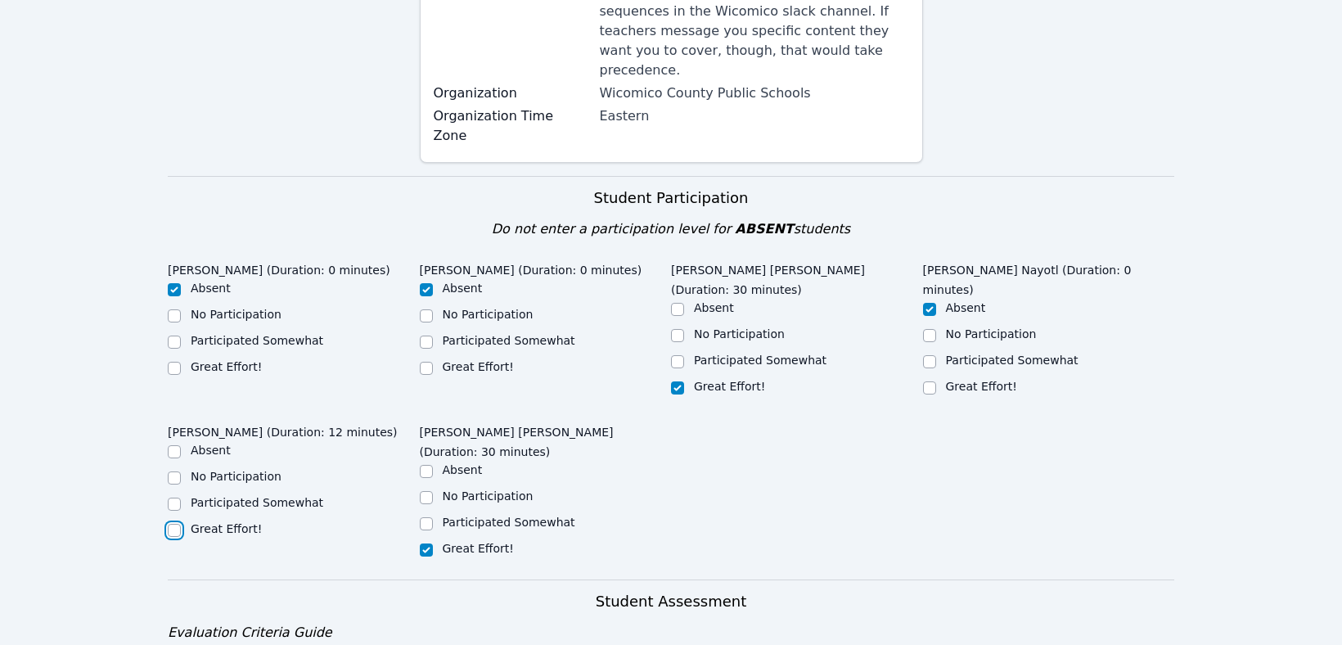
click at [172, 524] on input "Great Effort!" at bounding box center [174, 530] width 13 height 13
checkbox input "true"
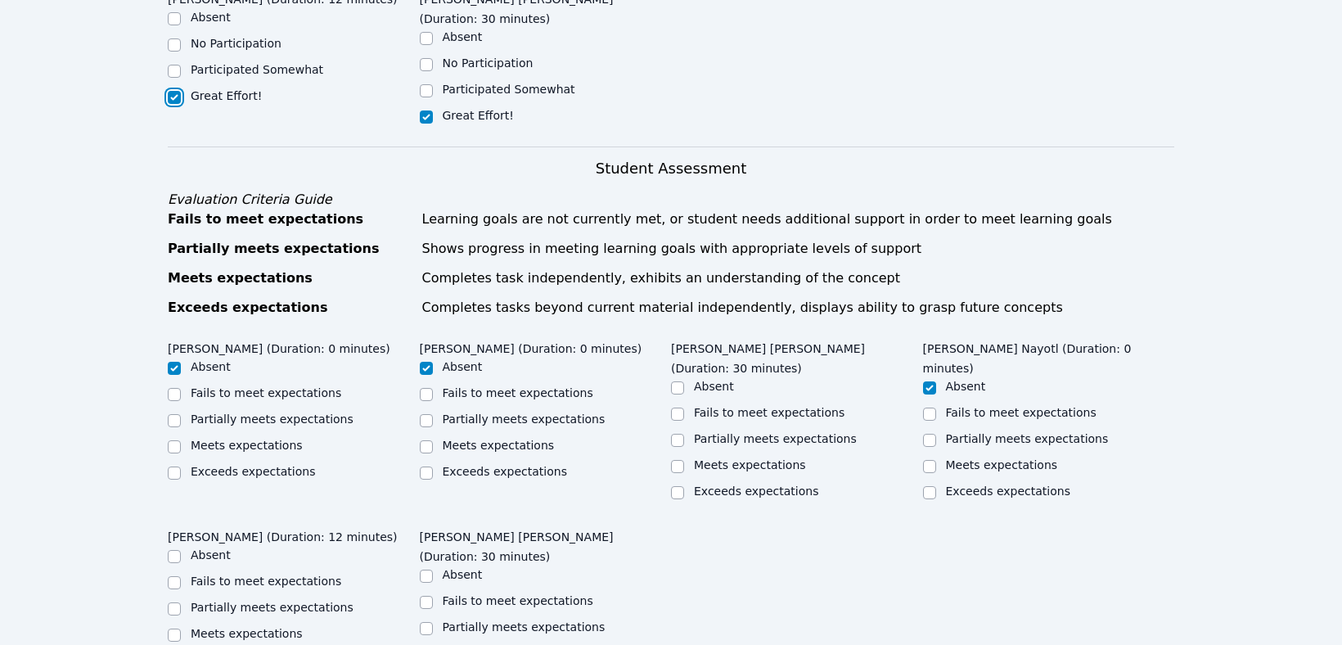
scroll to position [807, 0]
click at [678, 459] on input "Meets expectations" at bounding box center [677, 465] width 13 height 13
checkbox input "true"
click at [428, 644] on input "Meets expectations" at bounding box center [426, 653] width 13 height 13
checkbox input "true"
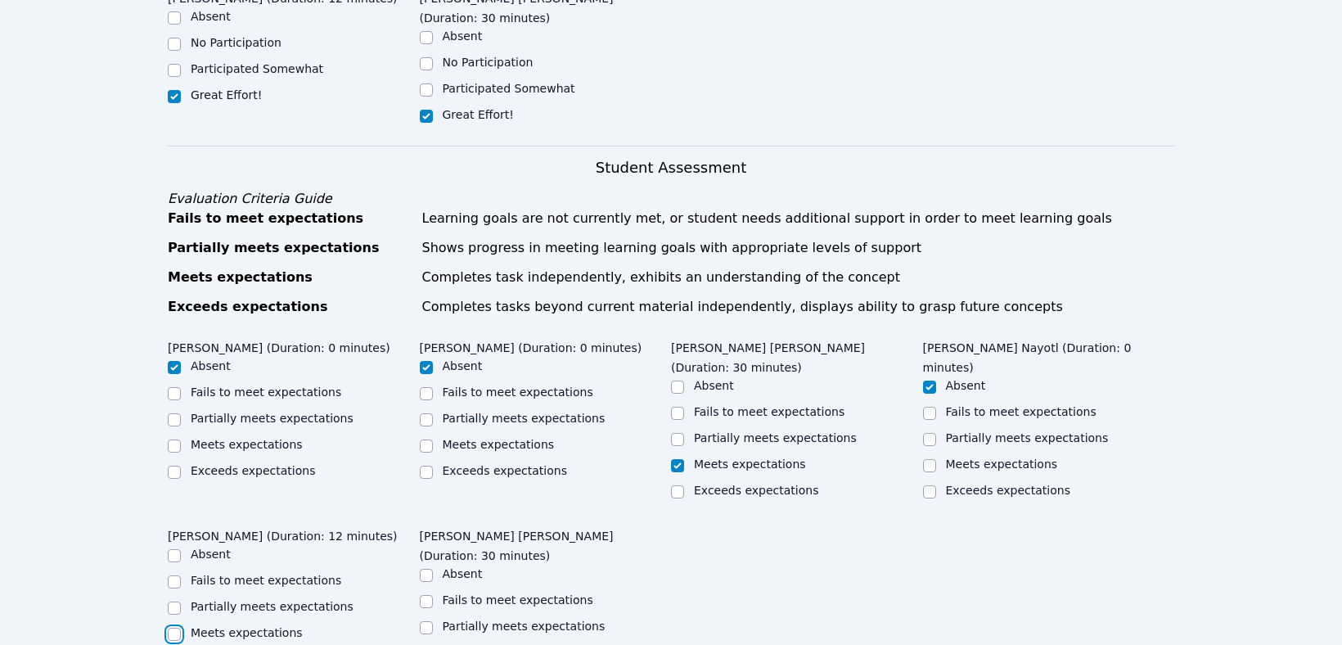
click at [169, 627] on input "Meets expectations" at bounding box center [174, 633] width 13 height 13
checkbox input "true"
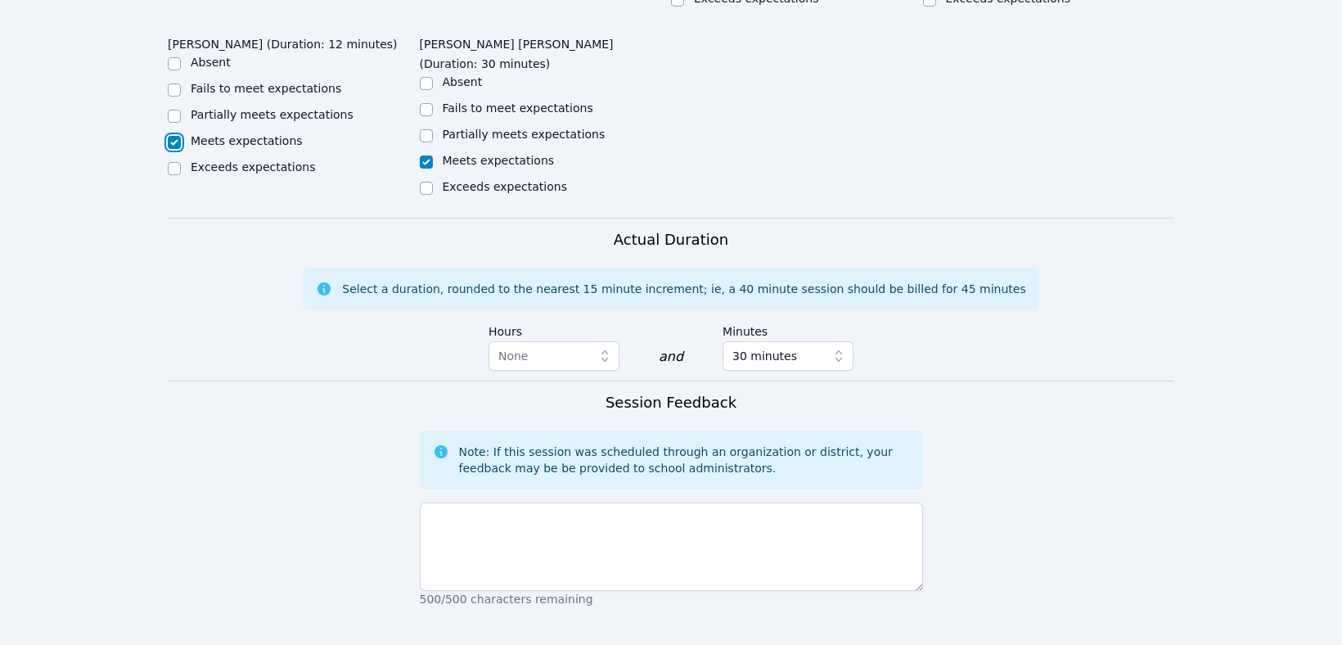
scroll to position [1298, 0]
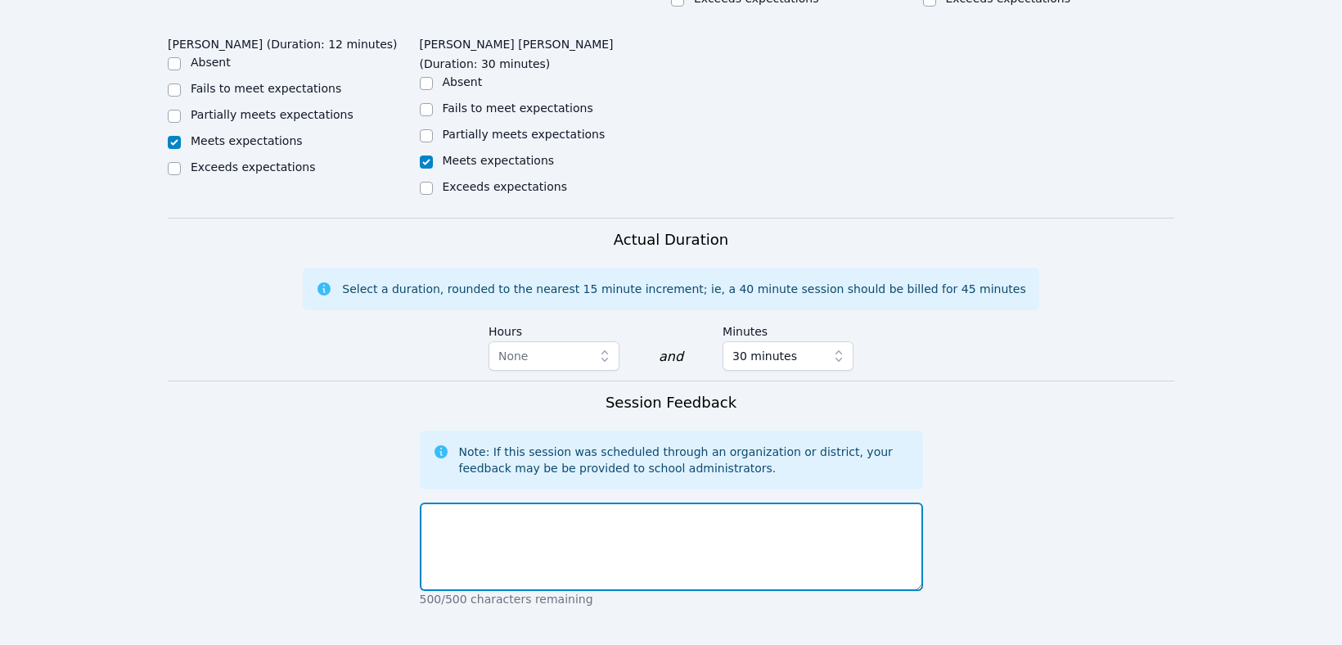
click at [452, 502] on textarea at bounding box center [671, 546] width 503 height 88
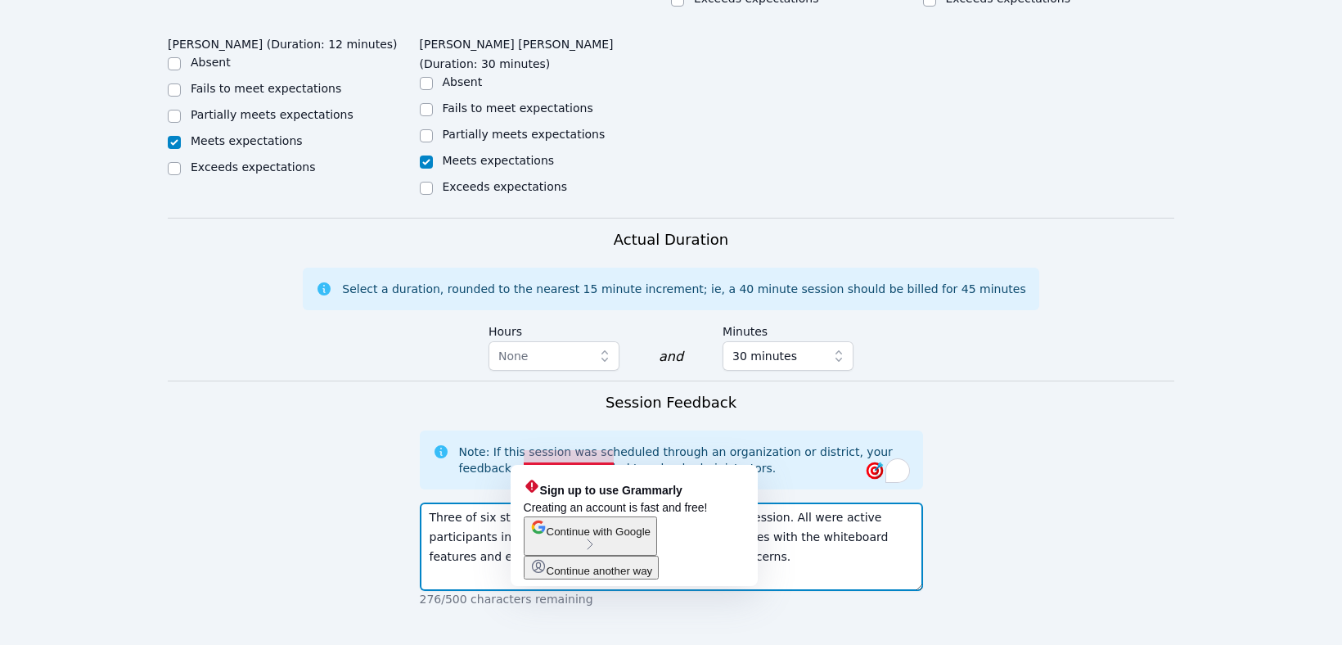
click at [572, 502] on textarea "Three of six students were present for the introductory session. All were activ…" at bounding box center [671, 546] width 503 height 88
click at [569, 502] on textarea "Three of six students were present for the introductory session. All were activ…" at bounding box center [671, 546] width 503 height 88
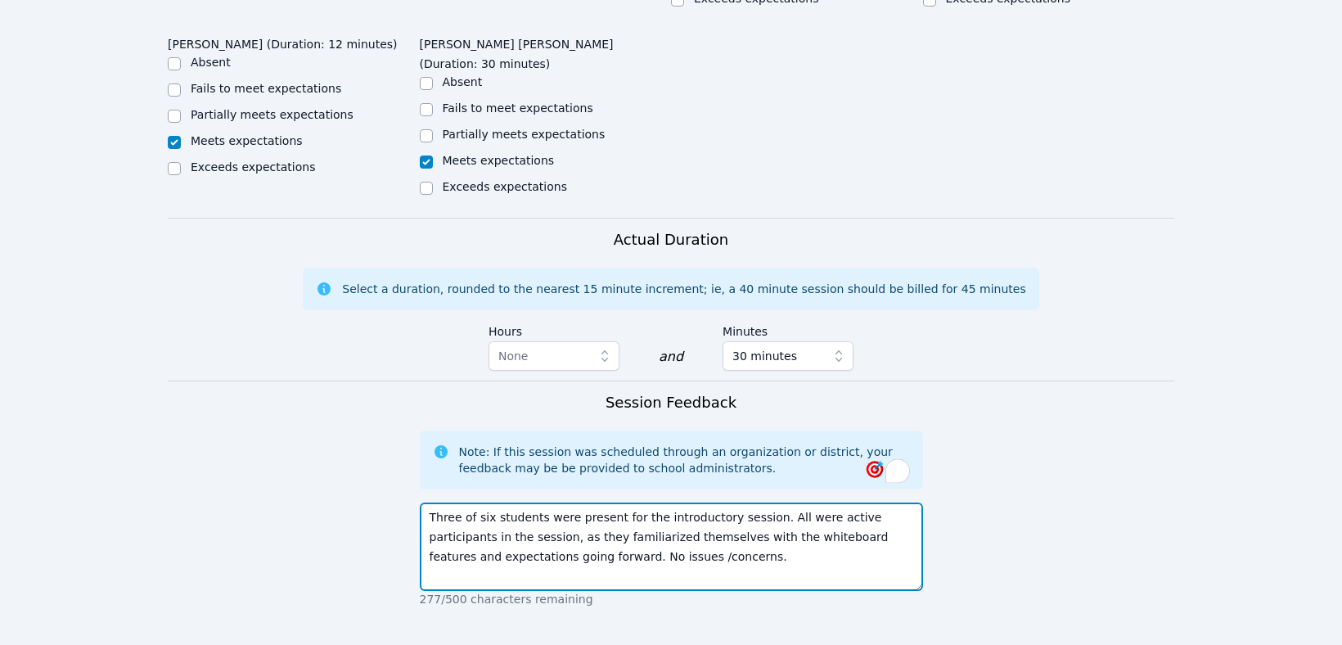
click at [562, 502] on textarea "Three of six students were present for the introductory session. All were activ…" at bounding box center [671, 546] width 503 height 88
click at [671, 502] on textarea "Three of six students were present for the introductory session. All were activ…" at bounding box center [671, 546] width 503 height 88
type textarea "Three of six students were present for the introductory session. All were activ…"
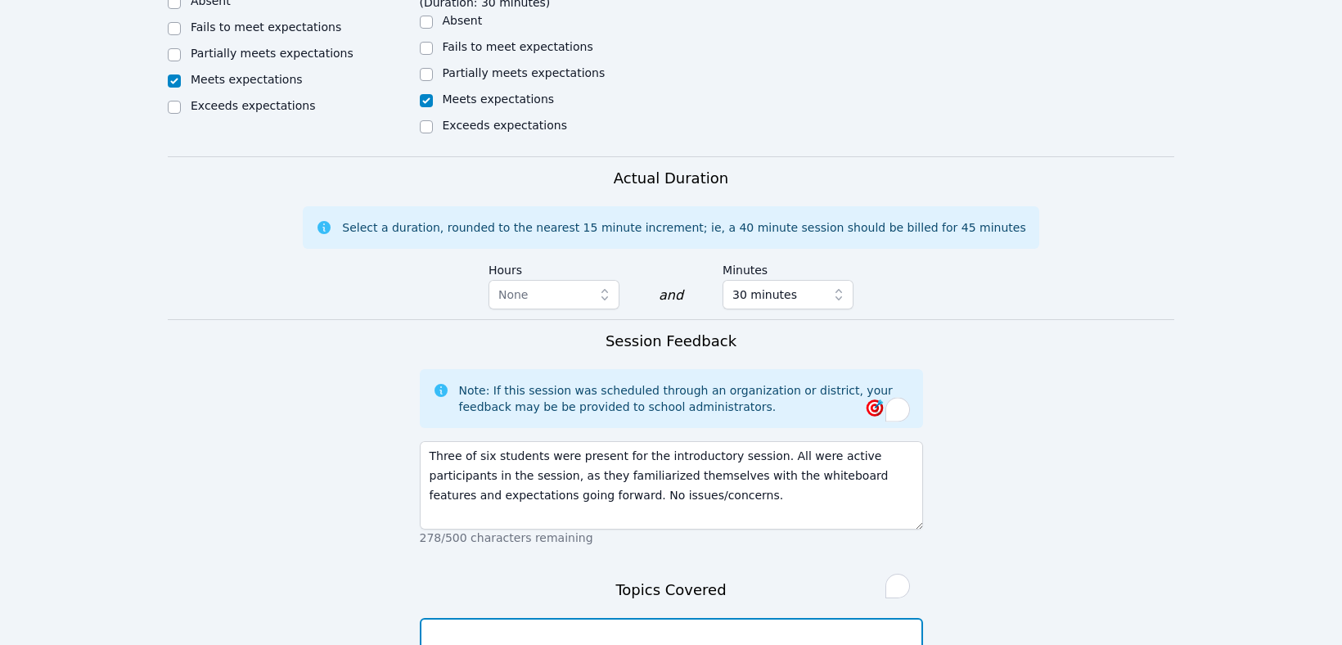
scroll to position [1472, 0]
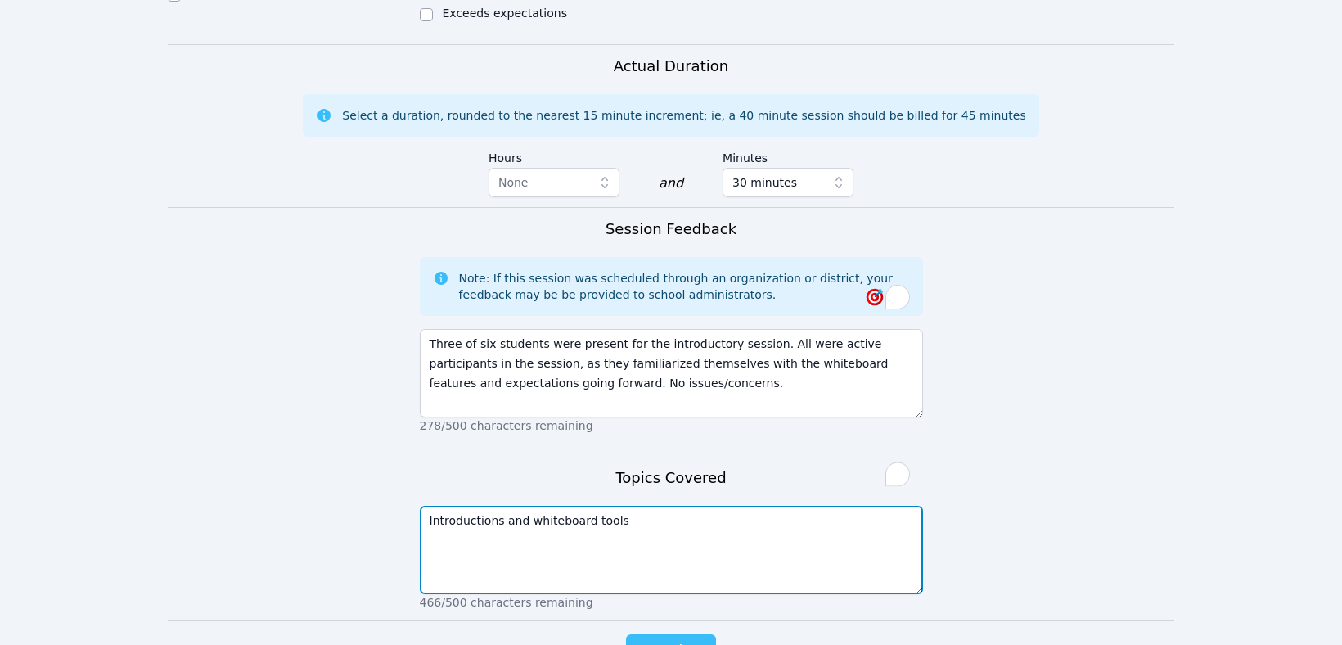
type textarea "Introductions and whiteboard tools"
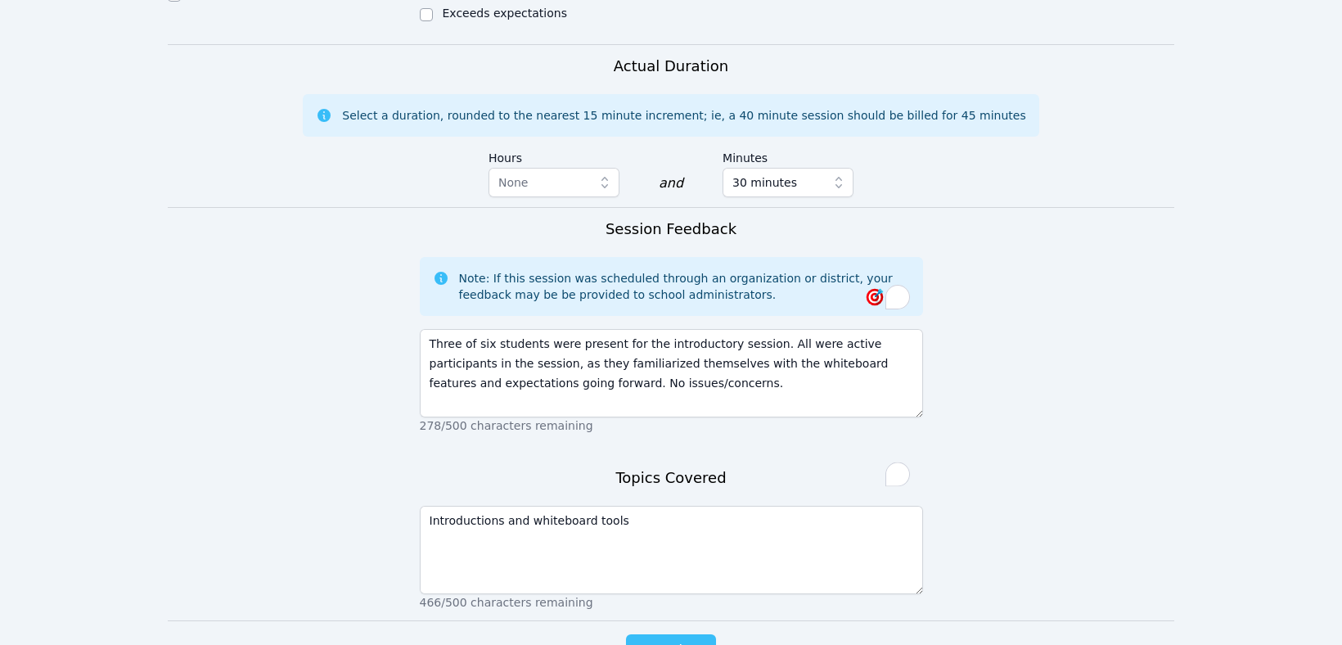
click at [689, 639] on span "Complete" at bounding box center [671, 650] width 74 height 23
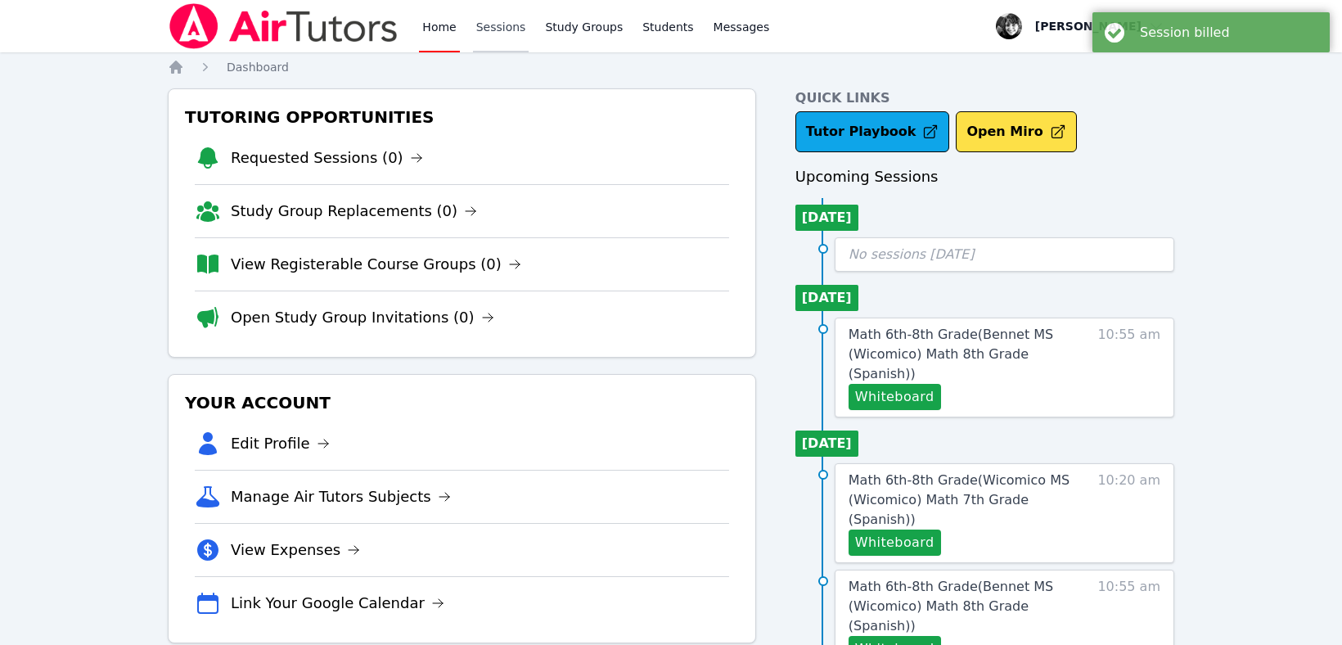
click at [487, 22] on link "Sessions" at bounding box center [501, 26] width 56 height 52
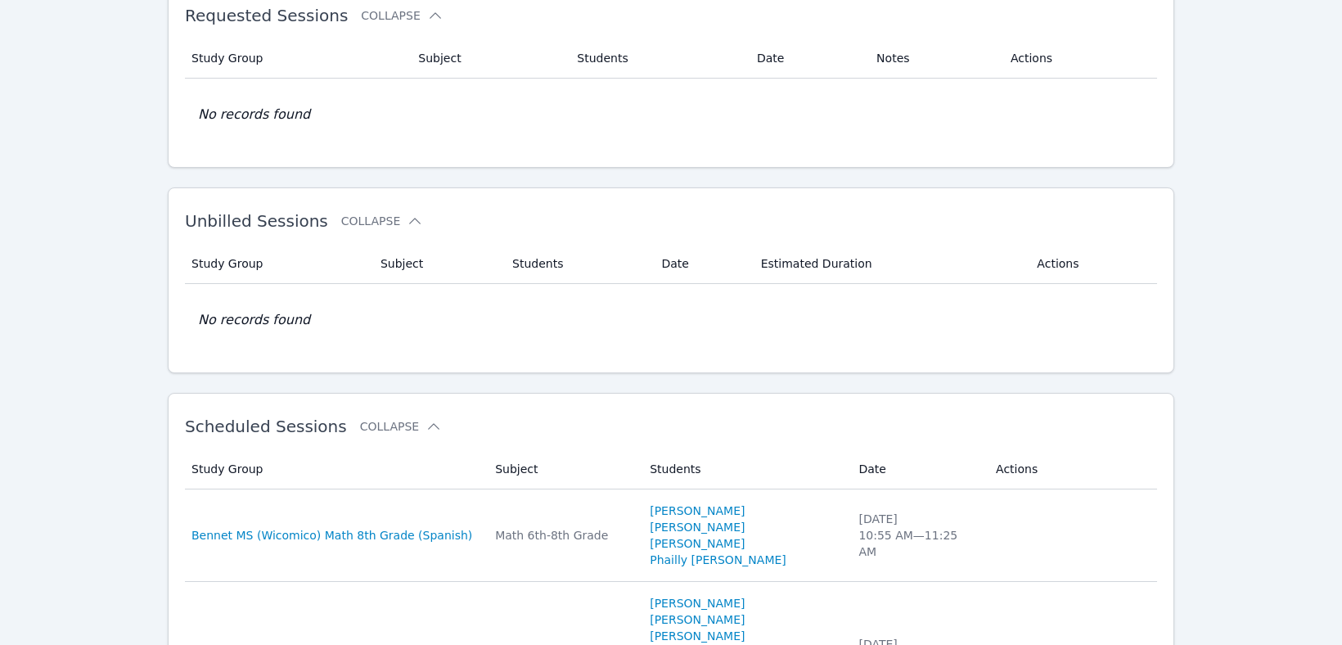
scroll to position [136, 0]
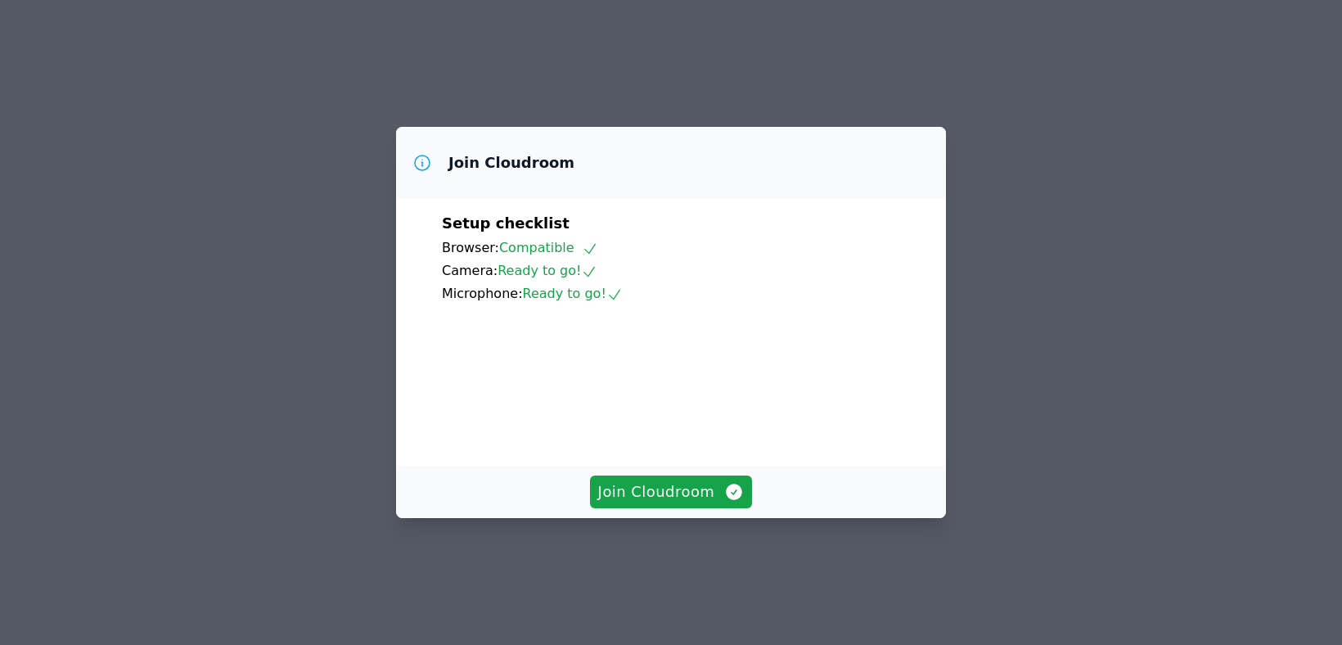
scroll to position [74, 0]
click at [659, 503] on span "Join Cloudroom" at bounding box center [671, 491] width 146 height 23
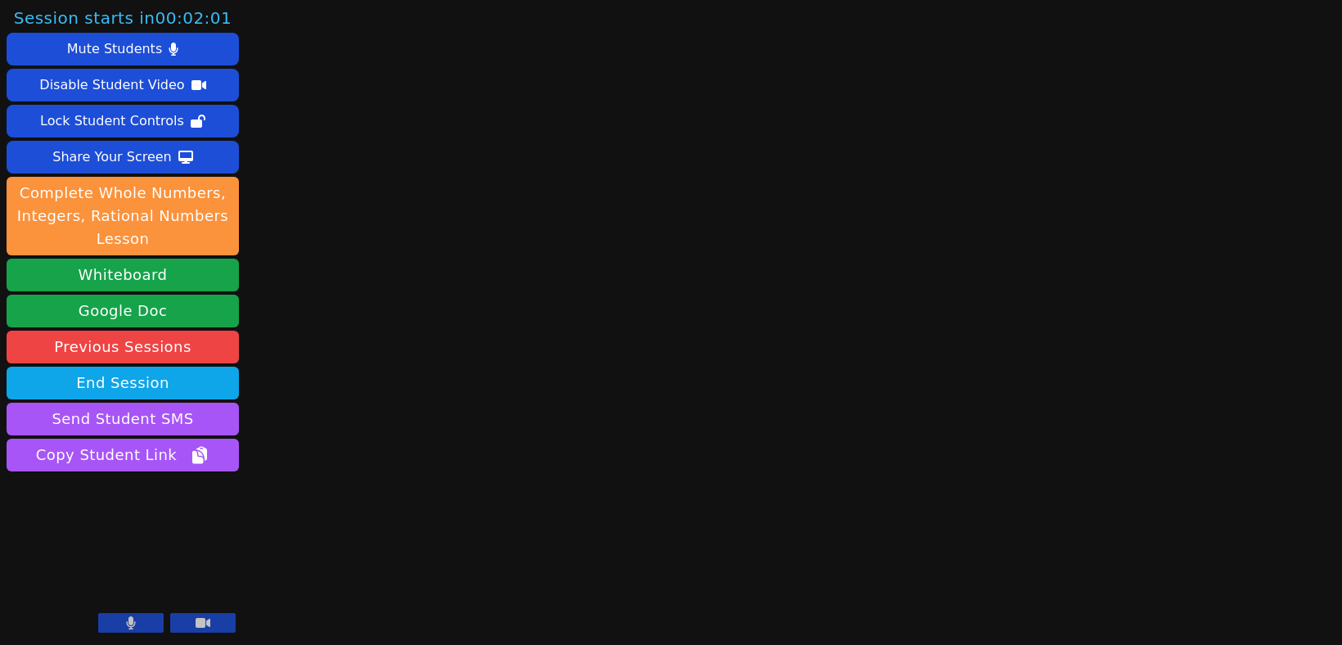
click at [205, 625] on icon at bounding box center [203, 623] width 15 height 10
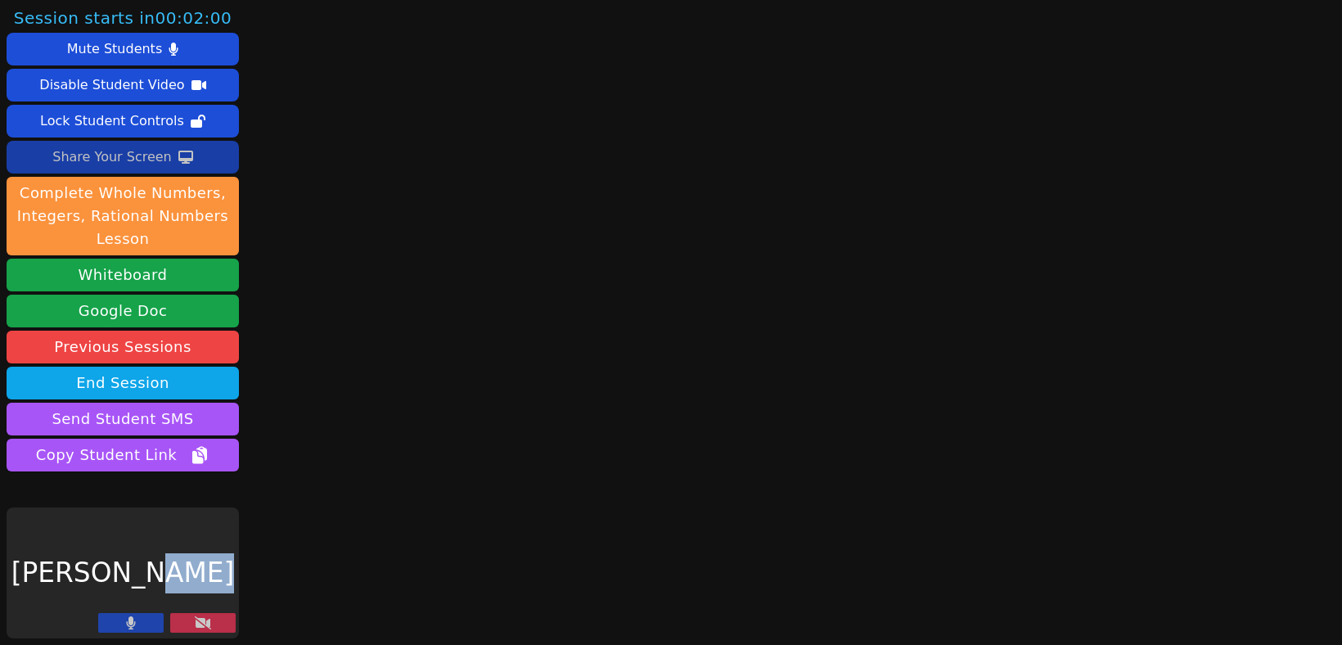
click at [137, 151] on div "Share Your Screen" at bounding box center [111, 157] width 119 height 26
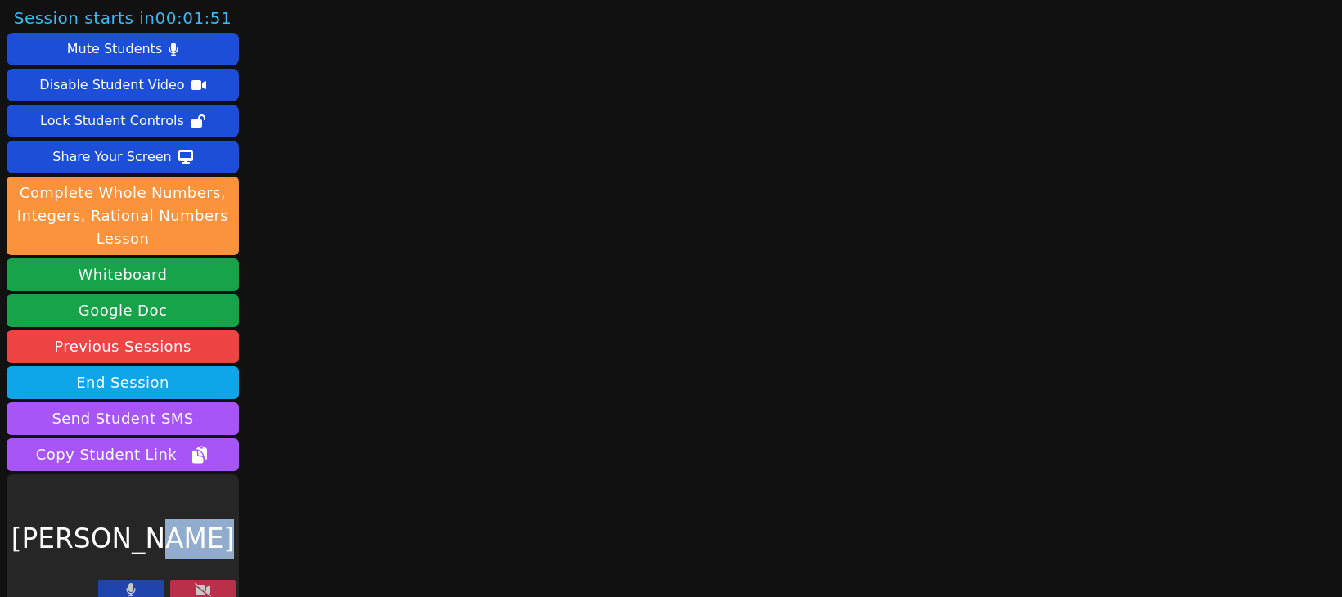
click at [204, 585] on icon at bounding box center [203, 589] width 16 height 13
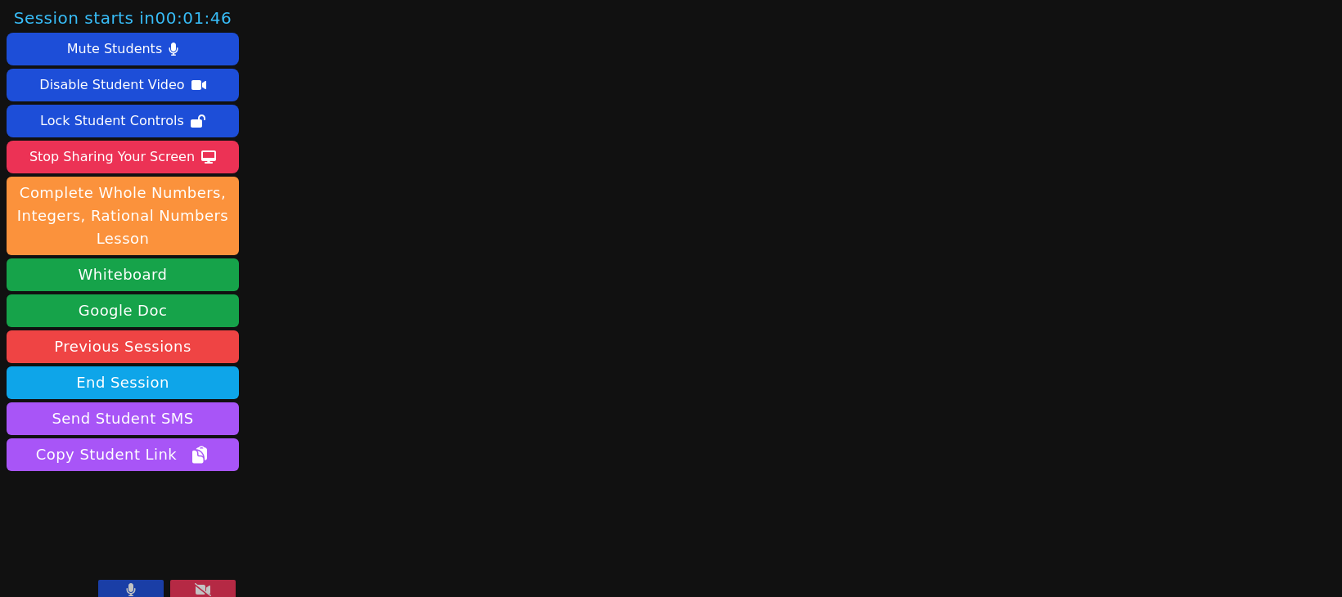
click at [137, 587] on button at bounding box center [130, 590] width 65 height 20
click at [209, 592] on icon at bounding box center [203, 589] width 16 height 13
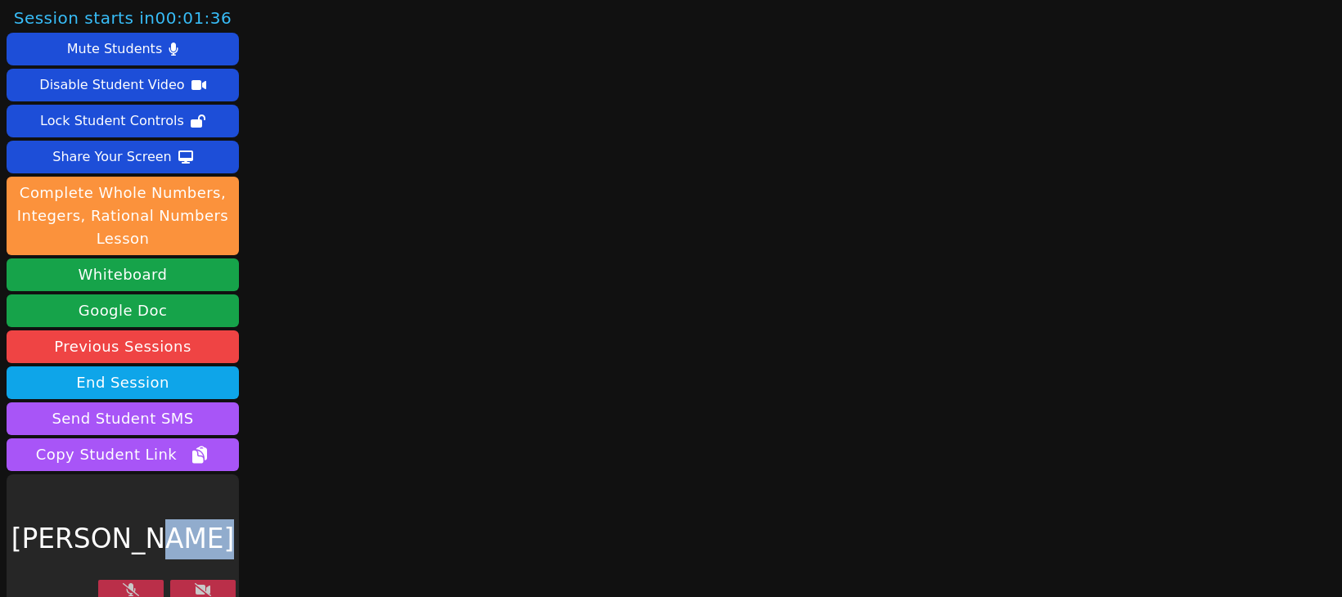
click at [346, 366] on div "Session starts in 00:01:36 Mute Students Disable Student Video Lock Student Con…" at bounding box center [671, 298] width 1342 height 597
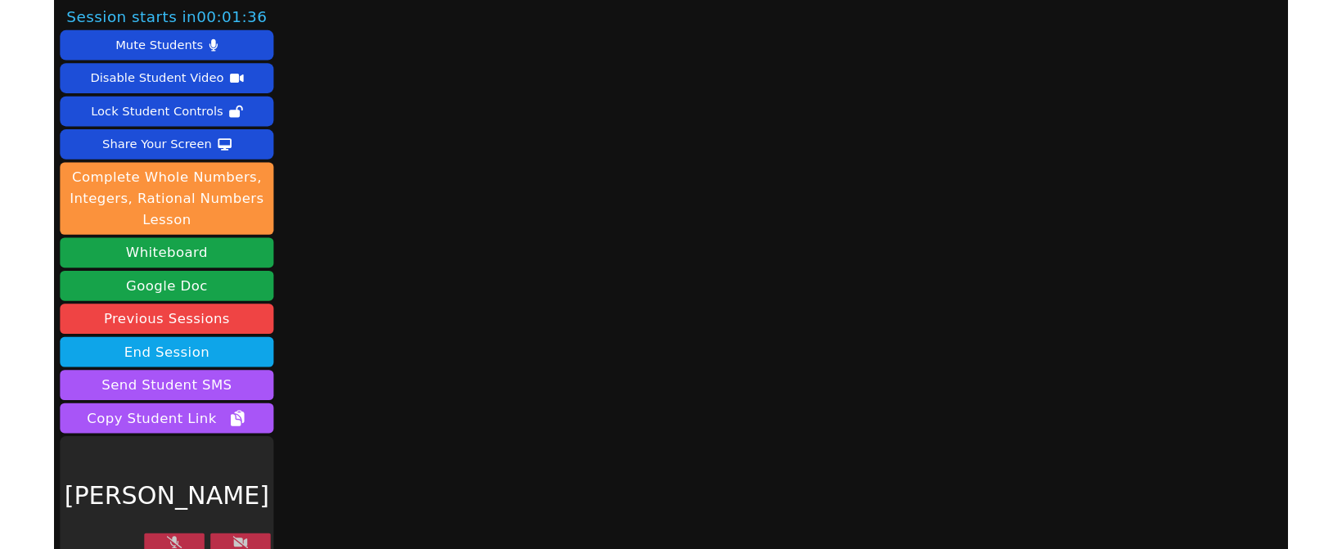
scroll to position [14, 0]
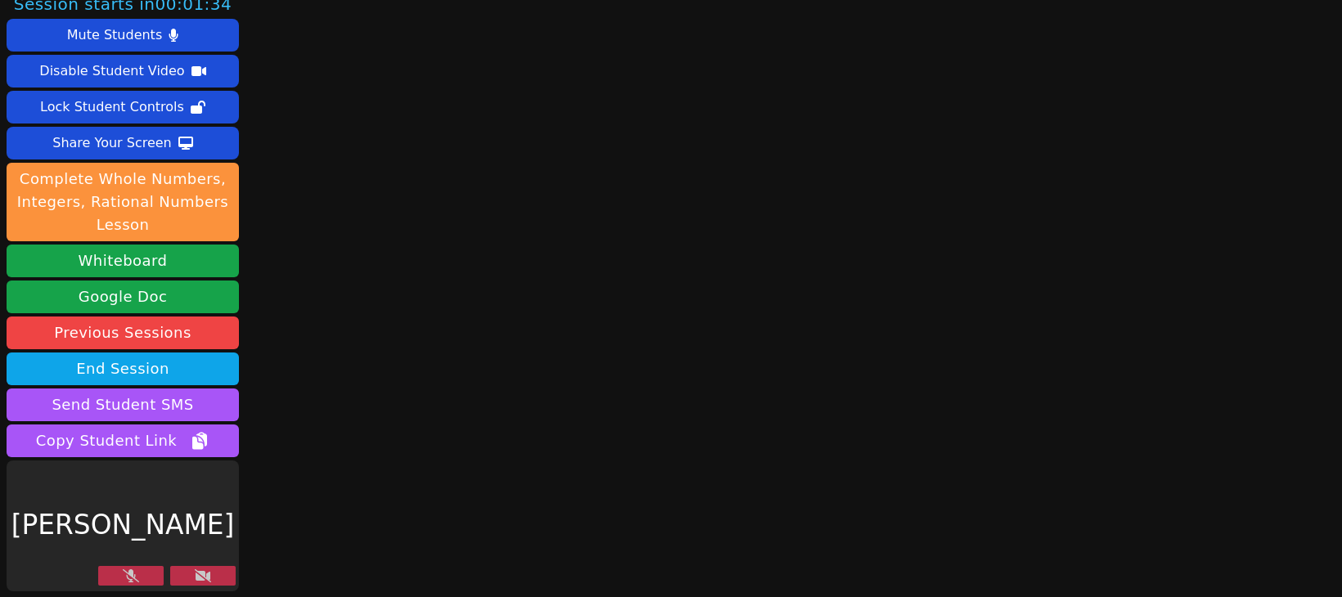
click at [215, 580] on button at bounding box center [202, 576] width 65 height 20
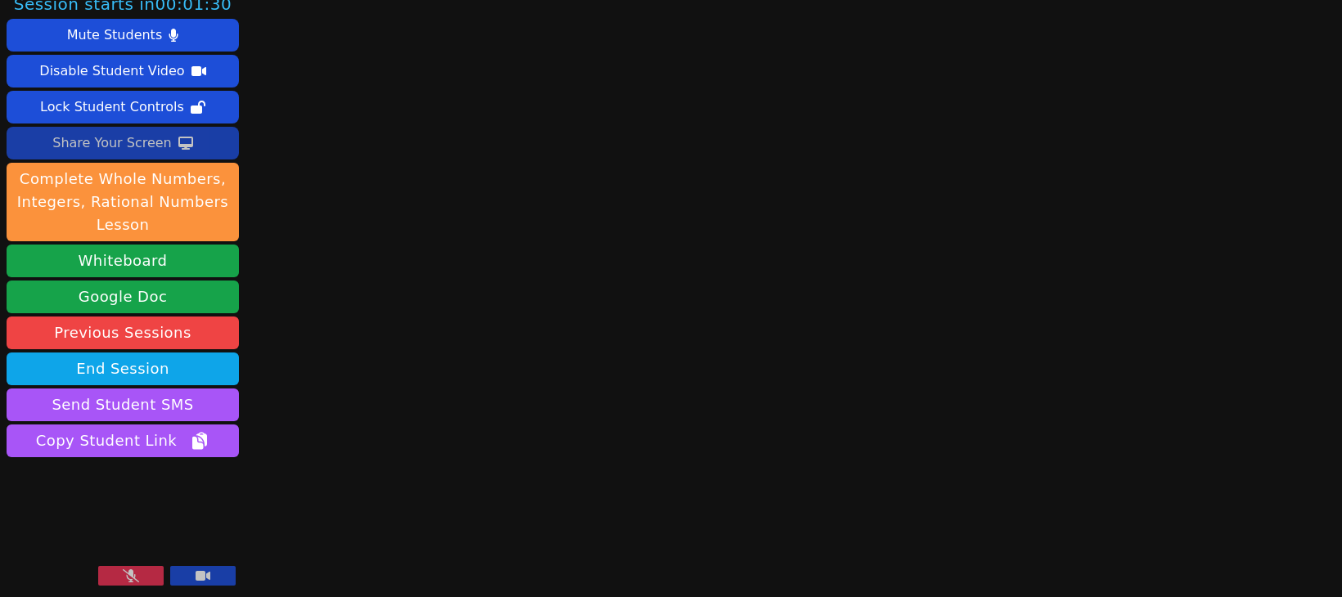
click at [129, 144] on div "Share Your Screen" at bounding box center [111, 143] width 119 height 26
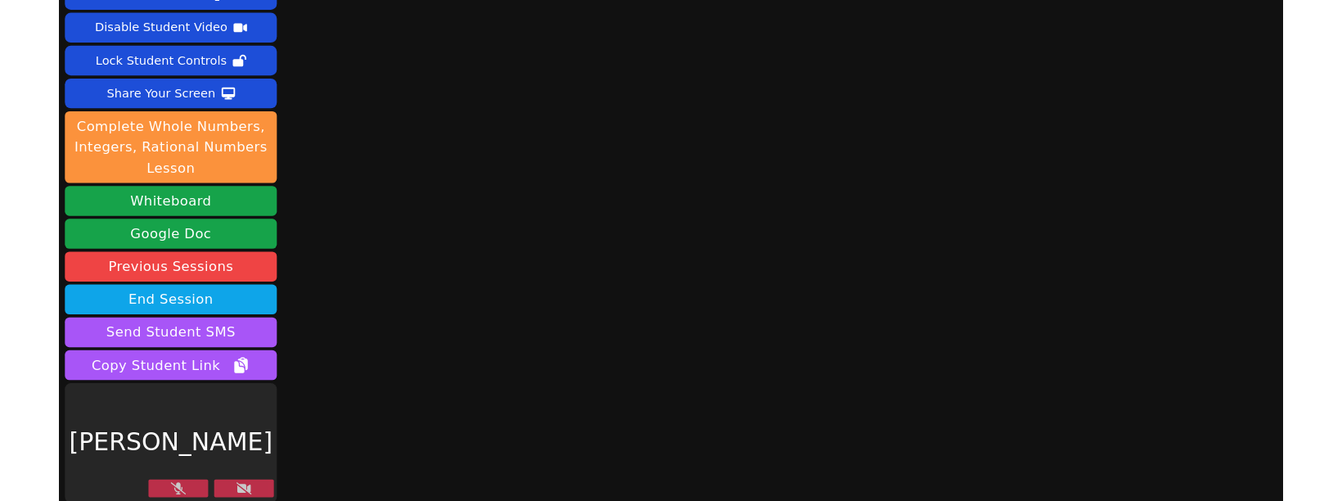
scroll to position [62, 0]
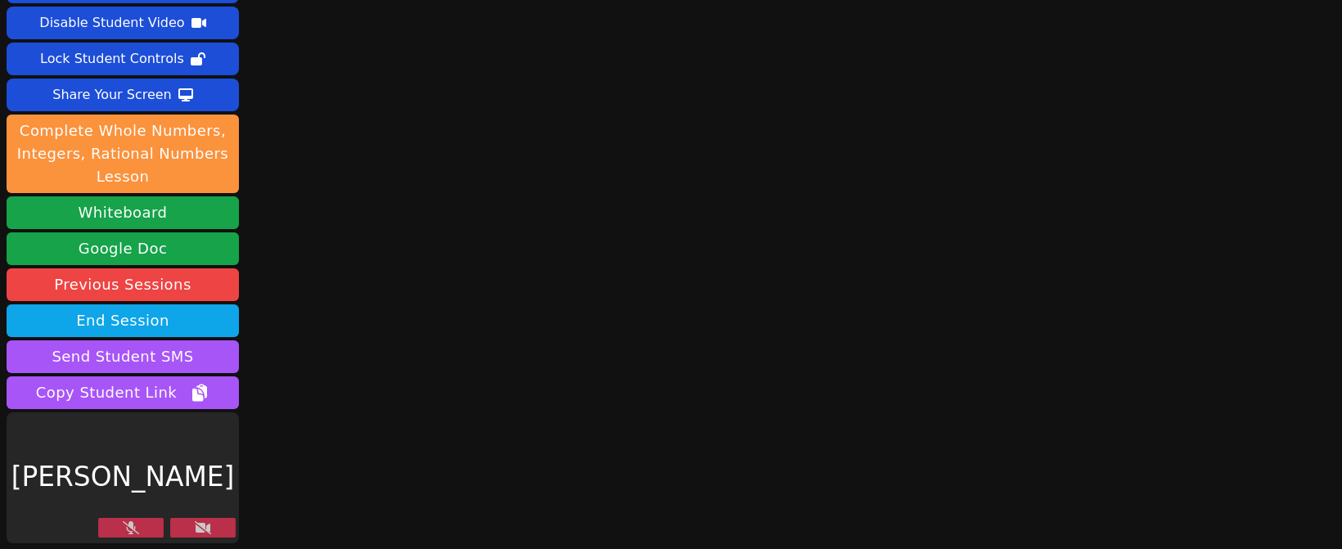
click at [136, 530] on icon at bounding box center [131, 527] width 16 height 13
click at [187, 528] on button at bounding box center [202, 528] width 65 height 20
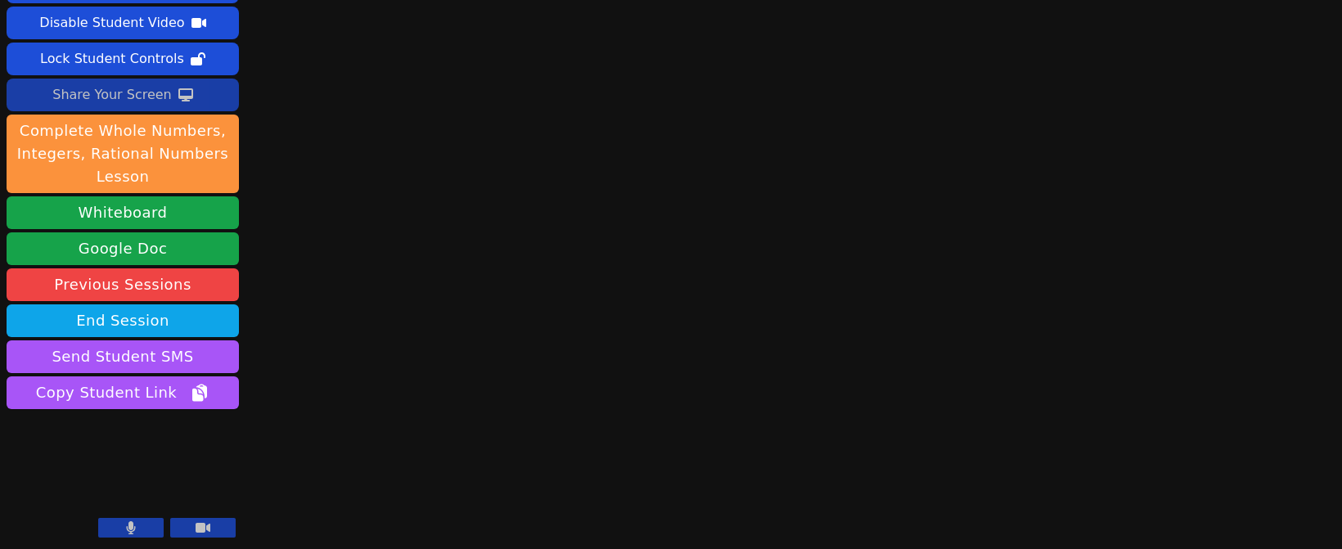
click at [142, 99] on div "Share Your Screen" at bounding box center [111, 95] width 119 height 26
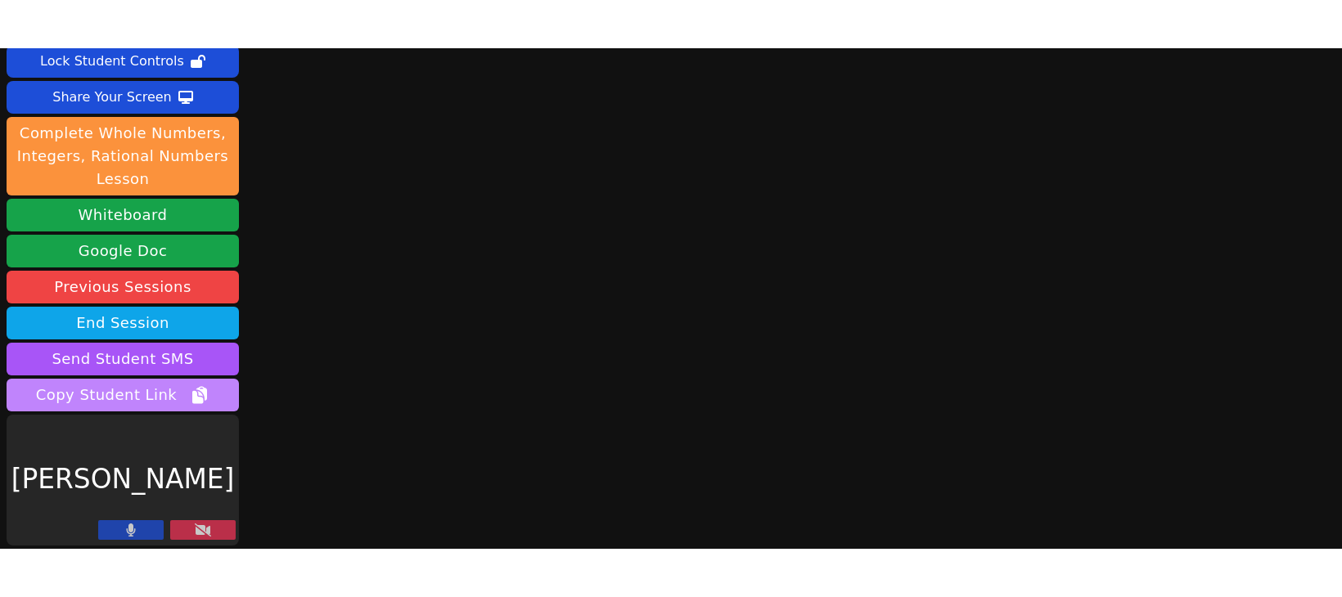
scroll to position [110, 0]
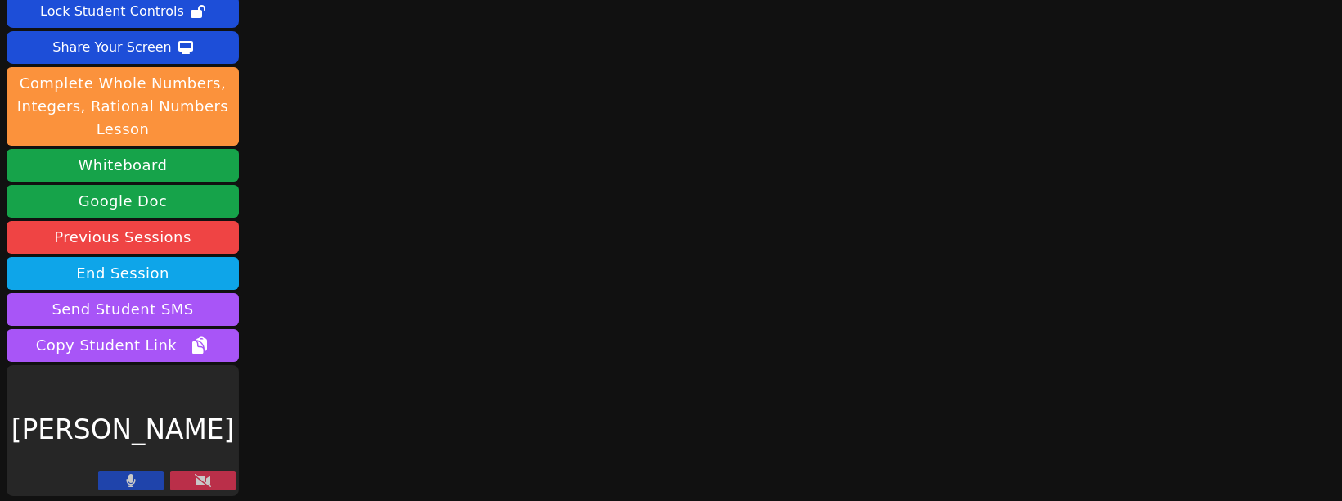
click at [134, 488] on button at bounding box center [130, 480] width 65 height 20
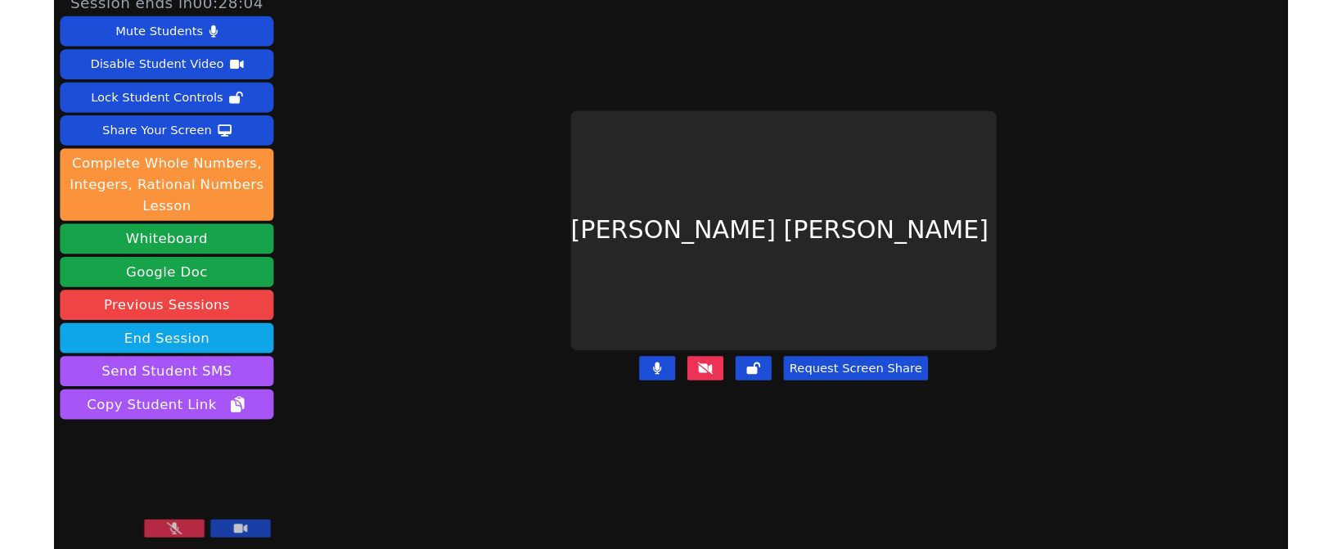
scroll to position [14, 0]
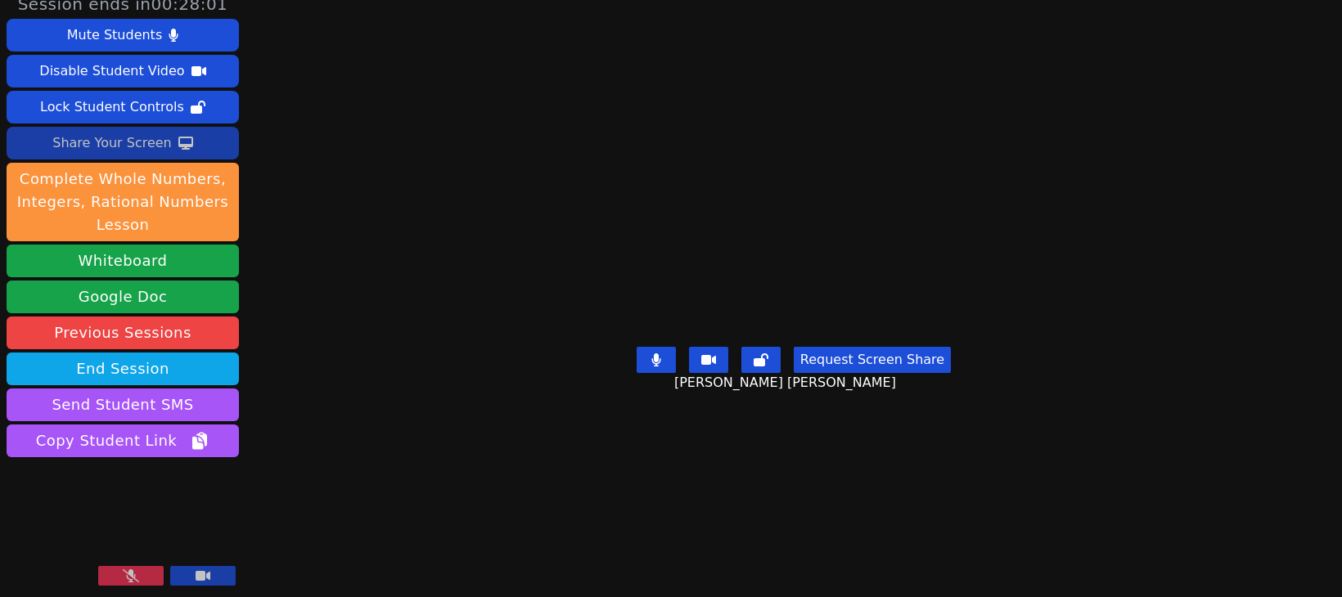
click at [123, 147] on div "Share Your Screen" at bounding box center [111, 143] width 119 height 26
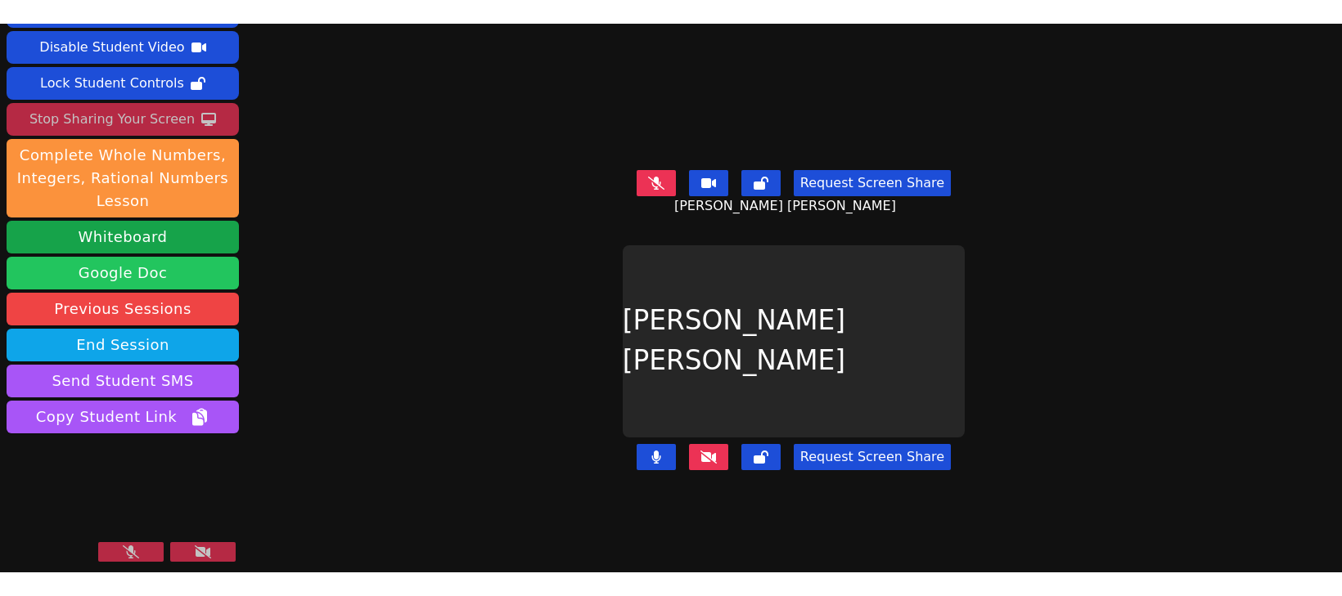
scroll to position [62, 0]
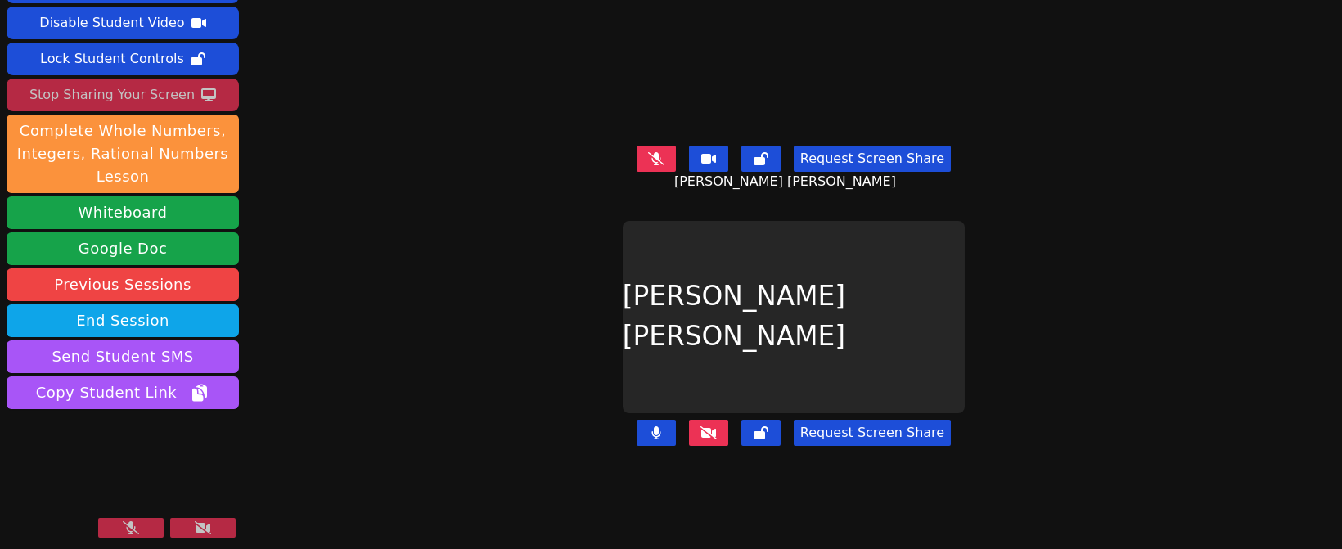
click at [160, 528] on button at bounding box center [130, 528] width 65 height 20
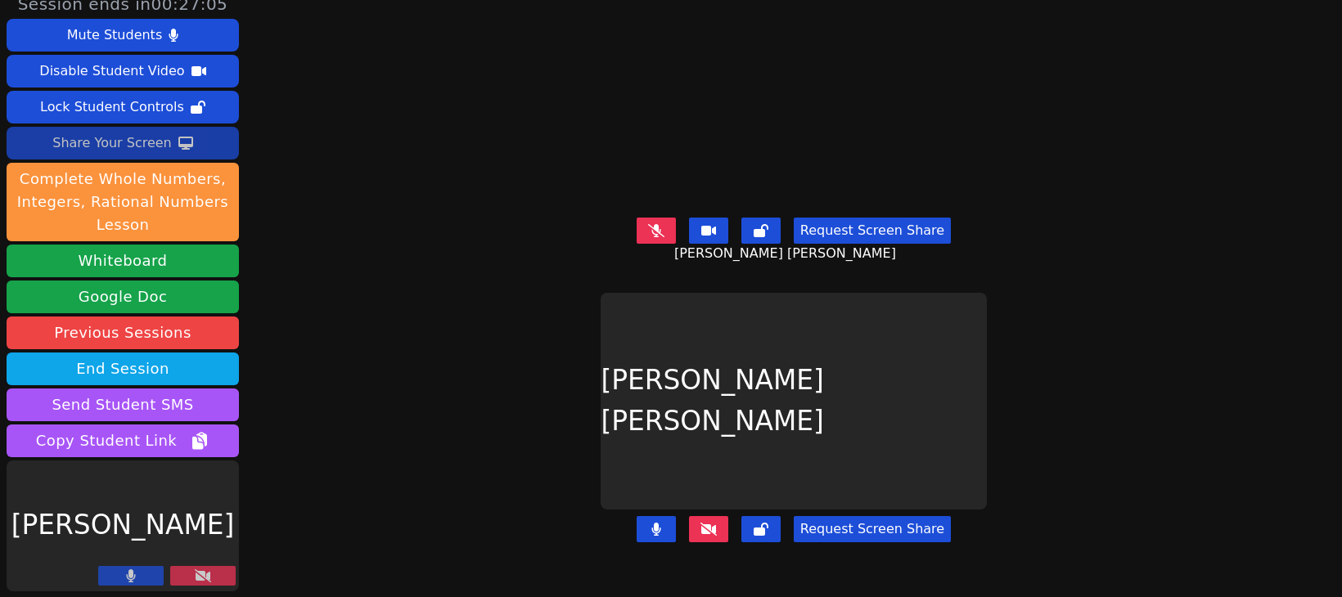
scroll to position [14, 0]
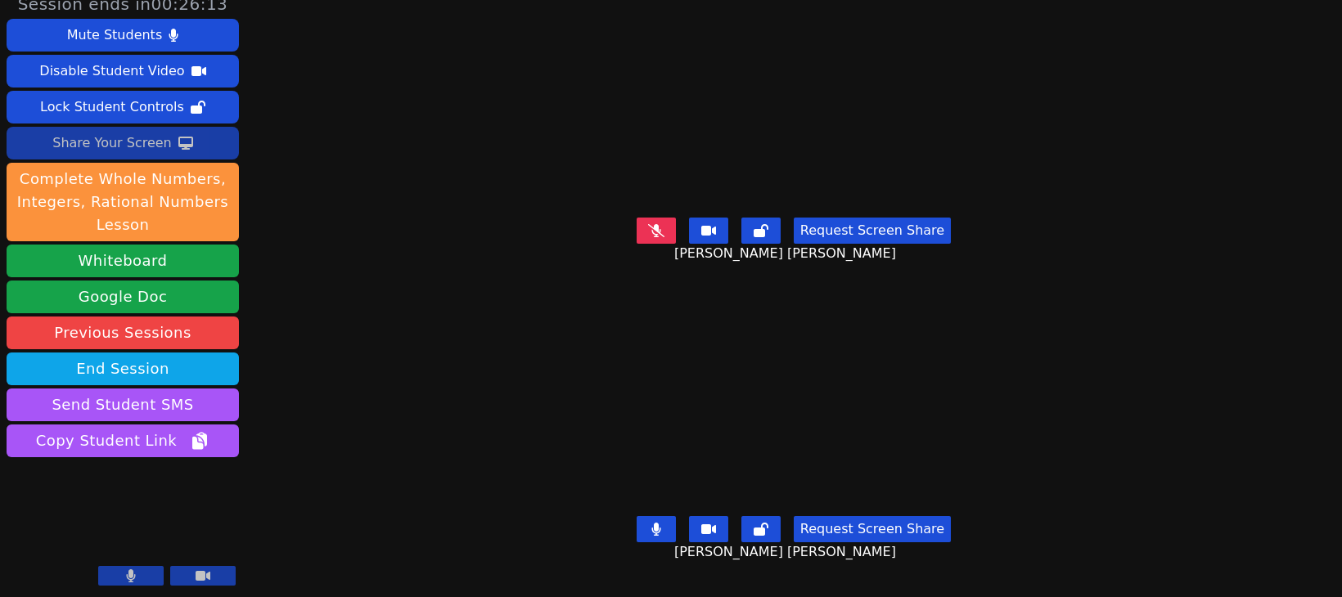
click at [652, 238] on button at bounding box center [655, 231] width 39 height 26
click at [132, 142] on div "Share Your Screen" at bounding box center [111, 143] width 119 height 26
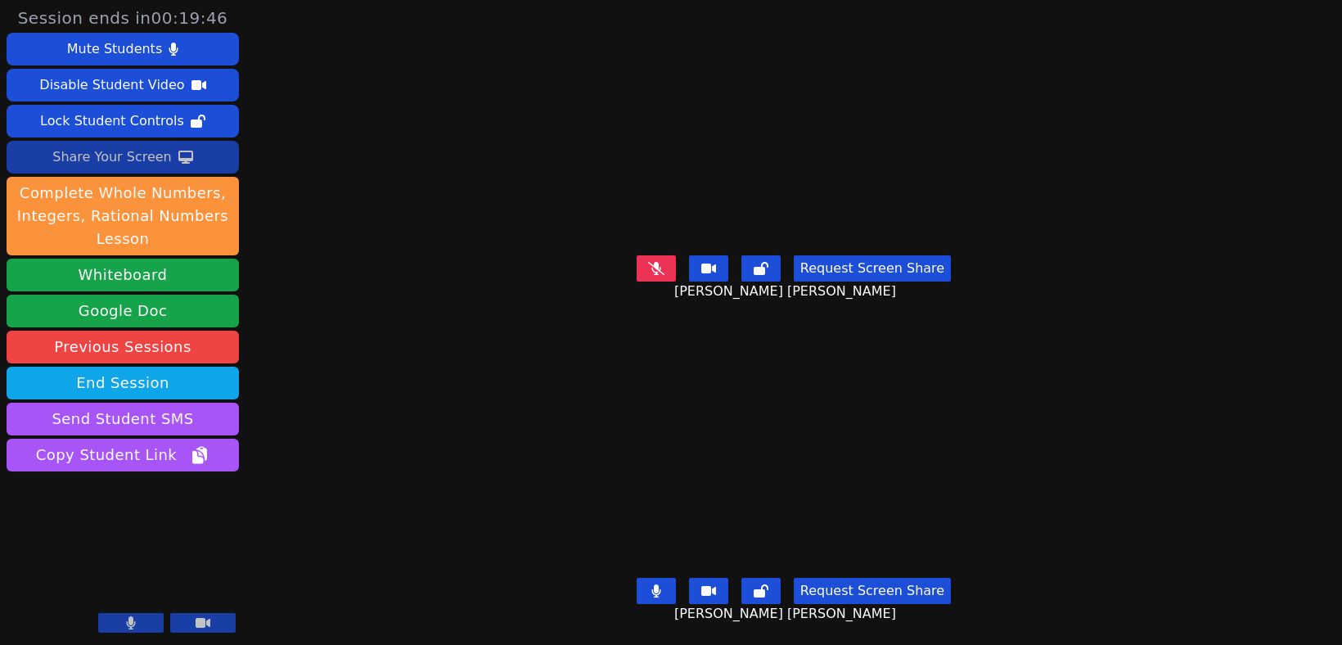
scroll to position [0, 0]
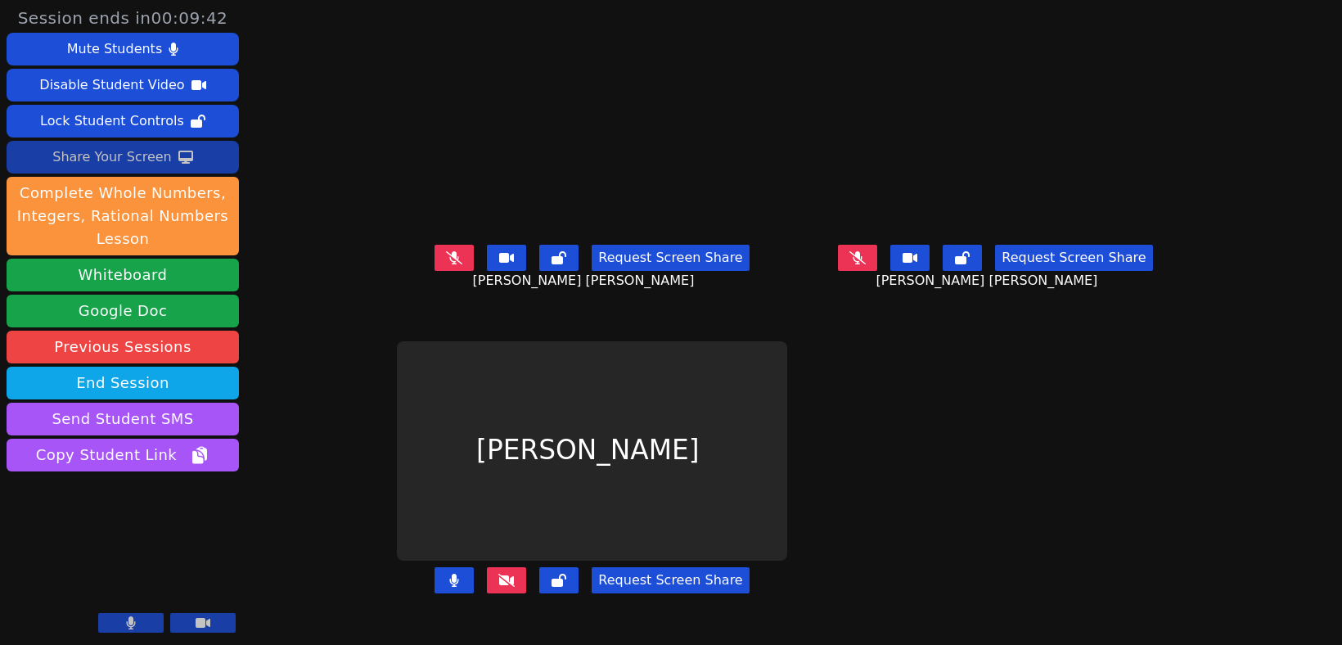
click at [487, 592] on button at bounding box center [506, 580] width 39 height 26
click at [498, 587] on icon at bounding box center [506, 579] width 16 height 13
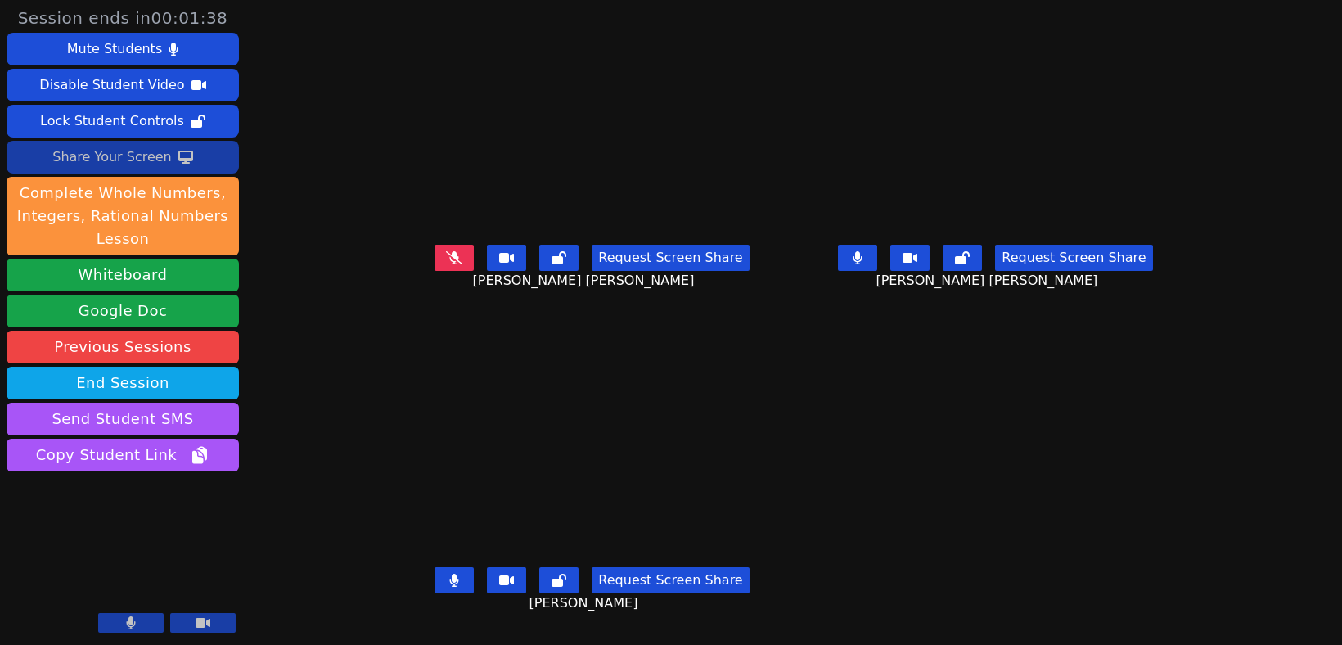
click at [123, 149] on div "Share Your Screen" at bounding box center [111, 157] width 119 height 26
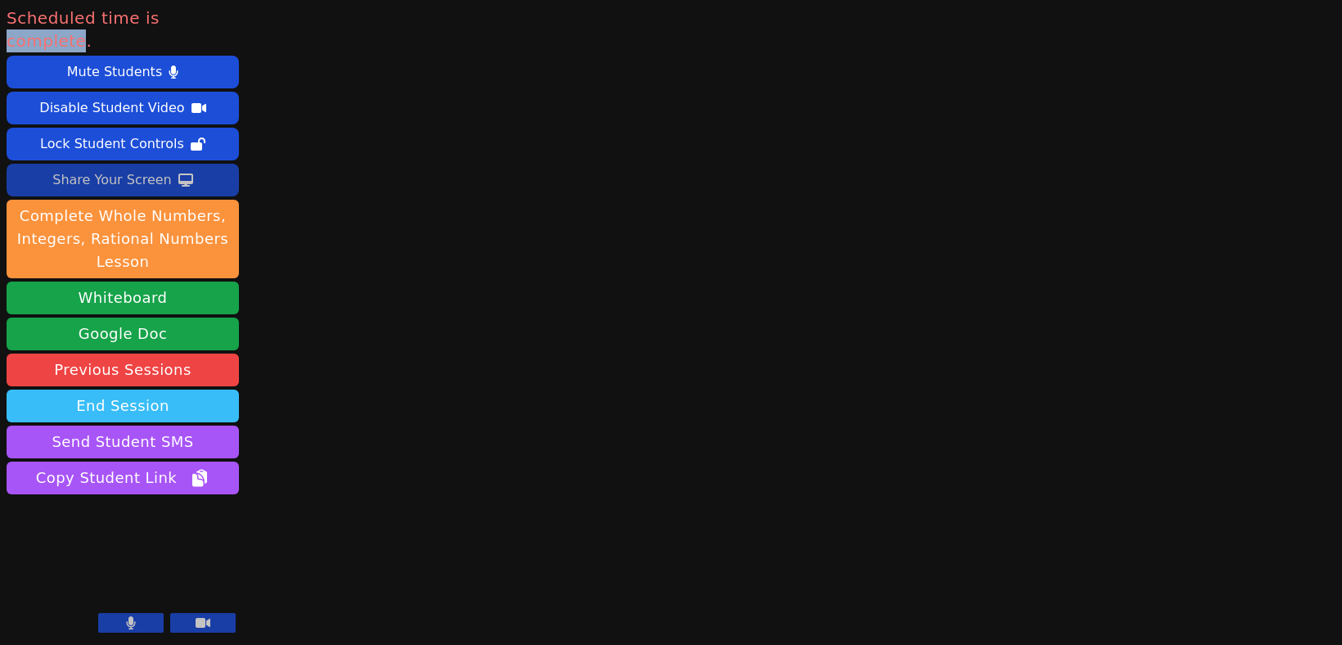
click at [117, 389] on button "End Session" at bounding box center [123, 405] width 232 height 33
